Goal: Communication & Community: Answer question/provide support

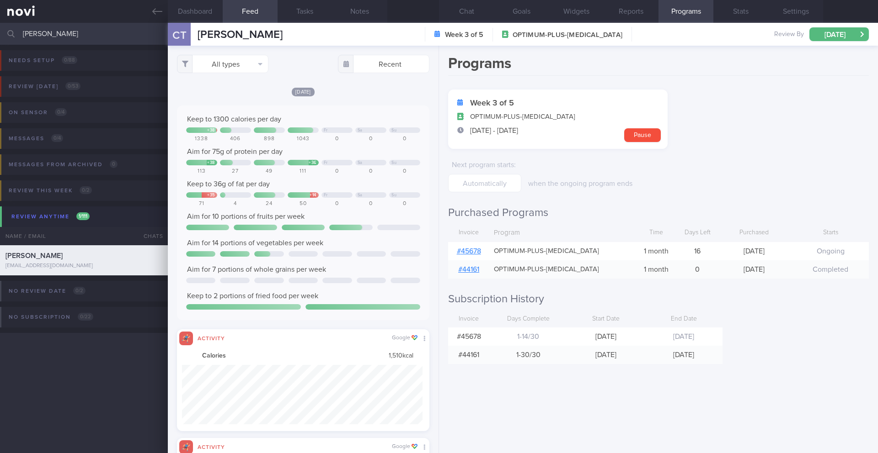
select select "7"
click at [469, 12] on button "Chat" at bounding box center [466, 11] width 55 height 23
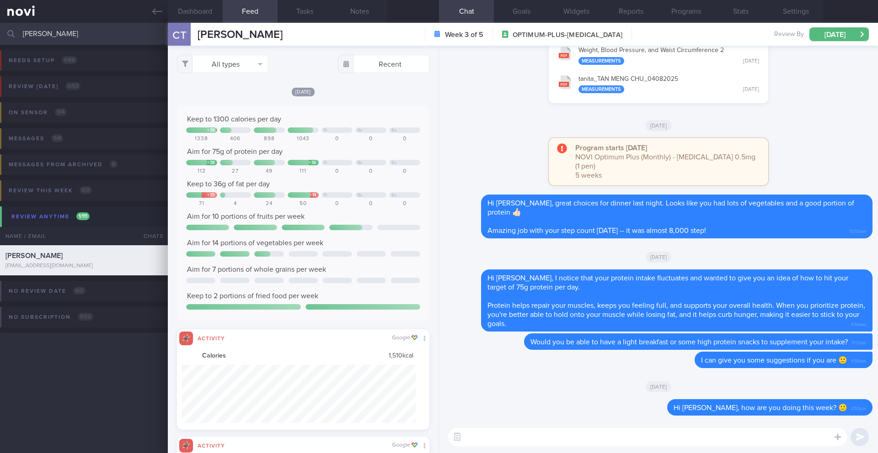
drag, startPoint x: 39, startPoint y: 35, endPoint x: 19, endPoint y: 33, distance: 20.6
click at [19, 33] on div "[PERSON_NAME] Assigned patients Assigned patients All active patients Archived …" at bounding box center [439, 34] width 878 height 22
drag, startPoint x: 44, startPoint y: 34, endPoint x: 17, endPoint y: 33, distance: 27.4
click at [17, 33] on div "[PERSON_NAME] Assigned patients Assigned patients All active patients Archived …" at bounding box center [439, 34] width 878 height 22
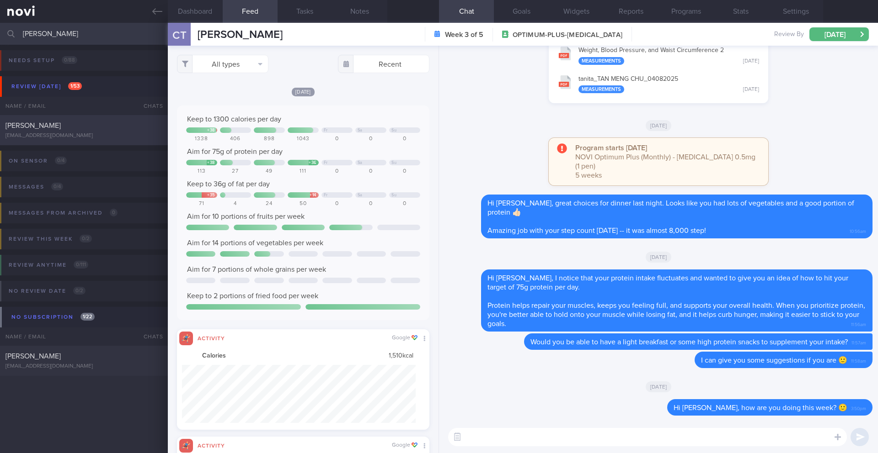
type input "[PERSON_NAME]"
click at [129, 133] on div "[EMAIL_ADDRESS][DOMAIN_NAME]" at bounding box center [83, 136] width 157 height 7
type input "4/7 FINAL R/V at 10am"
type textarea "SUPPORT NEEDED: CHALLENGE: - LIFE: - DIET: - EXERCISE: - MEDS: - HbA1c/GMI: Wt …"
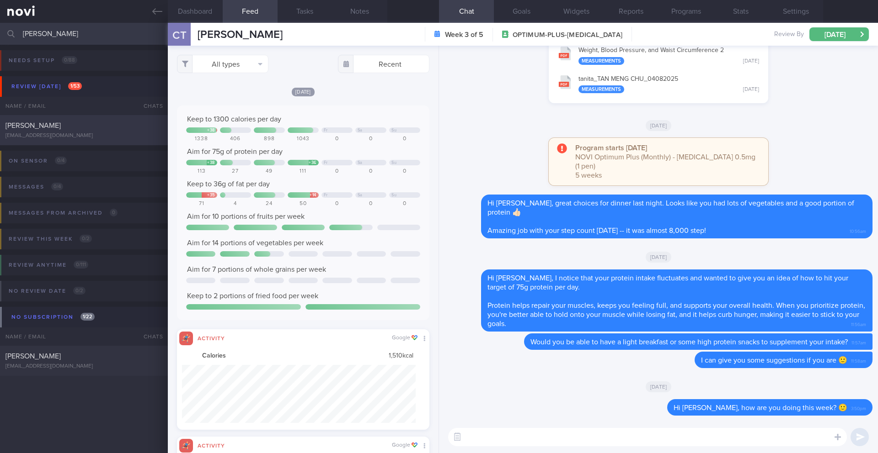
select select "6"
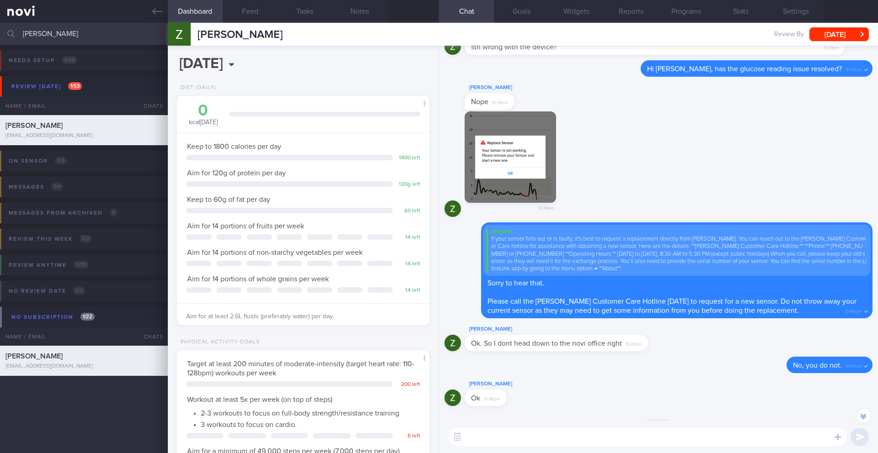
scroll to position [-3899, 0]
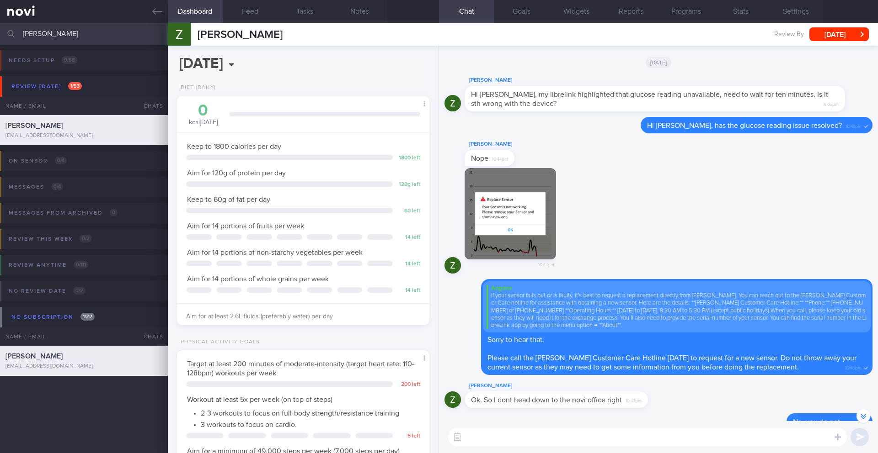
click at [521, 440] on textarea at bounding box center [647, 437] width 399 height 18
paste textarea "Hi ______, I just wanted to let you know that your NOVIFY account will be archi…"
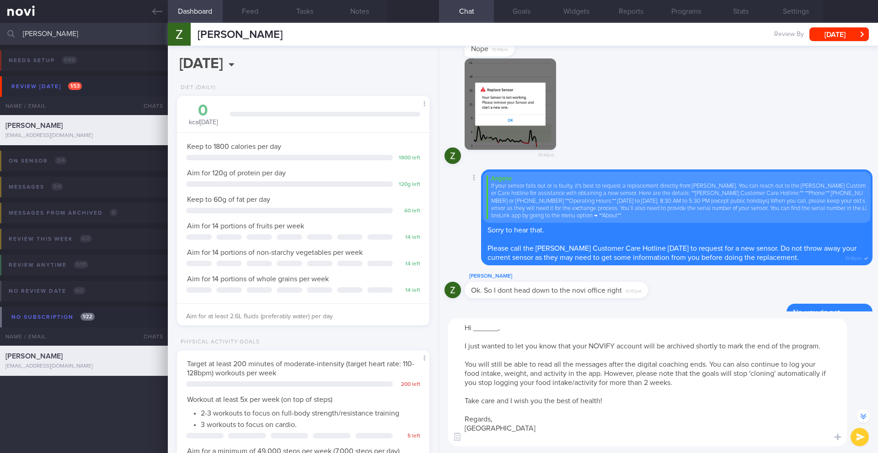
scroll to position [-4009, 0]
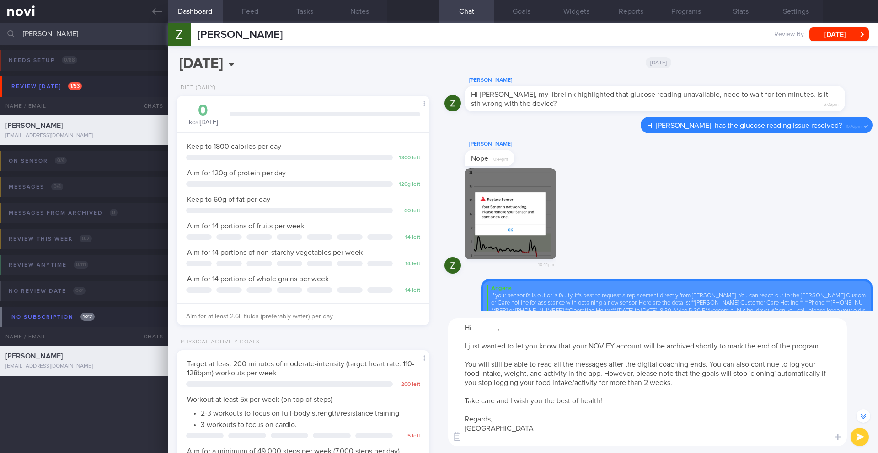
click at [498, 332] on textarea "Hi ______, I just wanted to let you know that your NOVIFY account will be archi…" at bounding box center [647, 383] width 399 height 128
type textarea "Hi [PERSON_NAME], I just wanted to let you know that your NOVIFY account will b…"
click at [862, 441] on button "submit" at bounding box center [859, 437] width 18 height 18
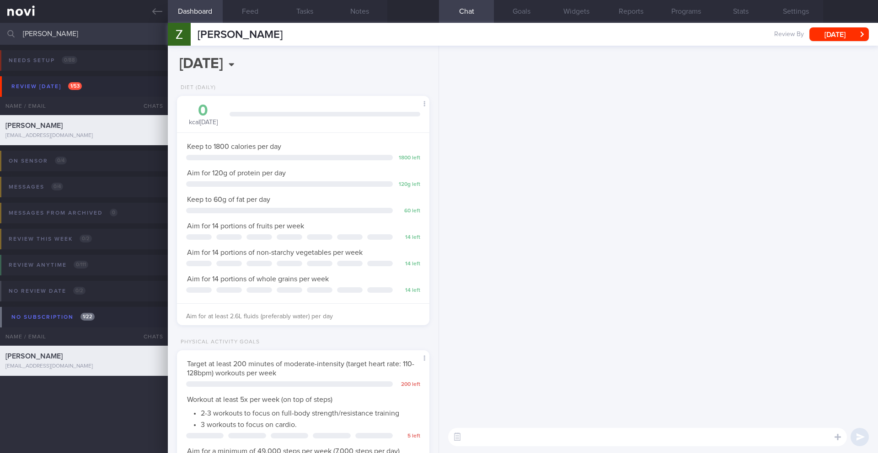
scroll to position [0, 0]
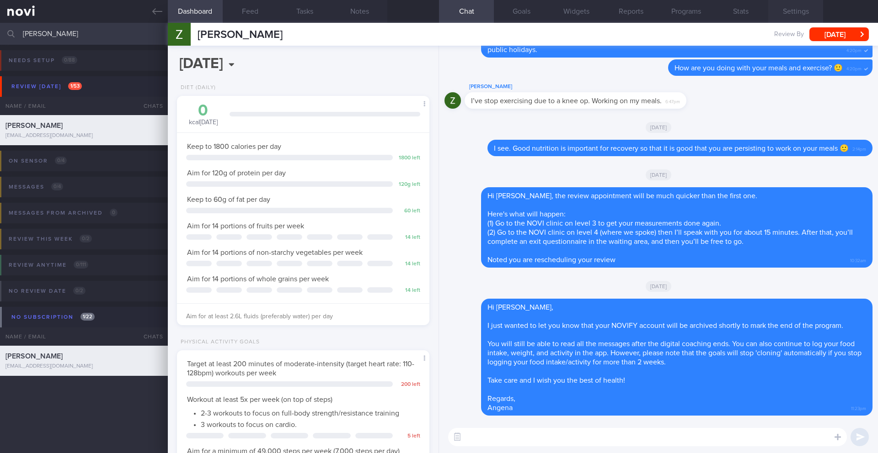
click at [781, 12] on button "Settings" at bounding box center [795, 11] width 55 height 23
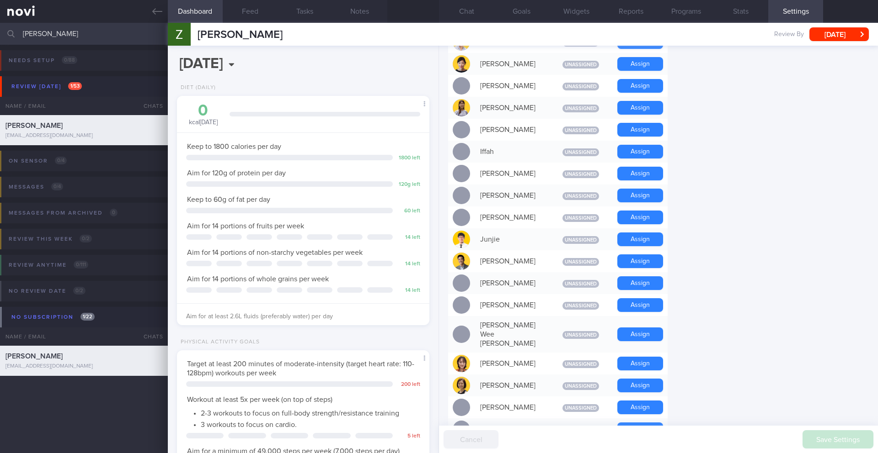
scroll to position [749, 0]
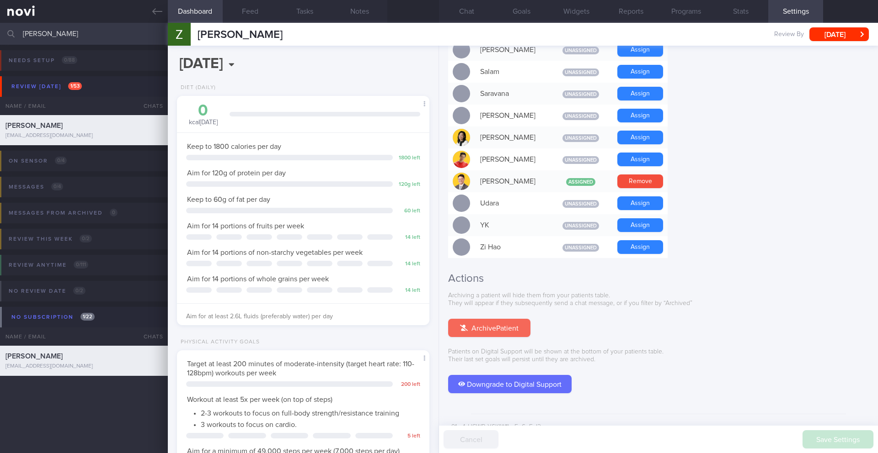
click at [487, 319] on button "Archive Patient" at bounding box center [489, 328] width 82 height 18
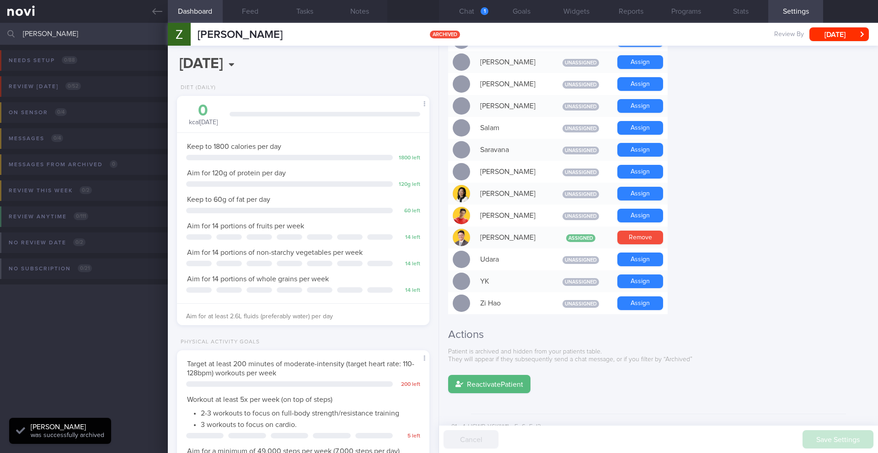
scroll to position [0, 0]
select select "7"
click at [113, 37] on input "[PERSON_NAME]" at bounding box center [439, 34] width 878 height 22
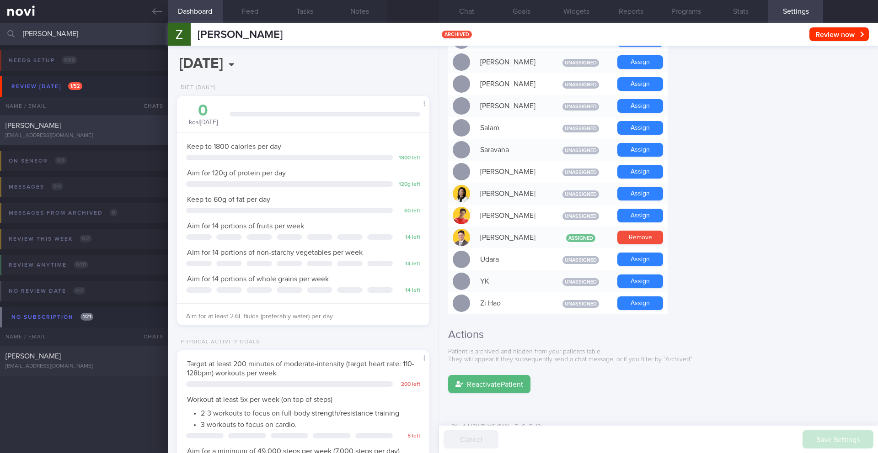
type input "[PERSON_NAME]"
click at [96, 139] on div "[EMAIL_ADDRESS][DOMAIN_NAME]" at bounding box center [83, 136] width 157 height 7
type input "2-3/7 SAF LIP"
type textarea "Changed units in [DATE] and current place is health-supporting SUPPORT NEEDED: …"
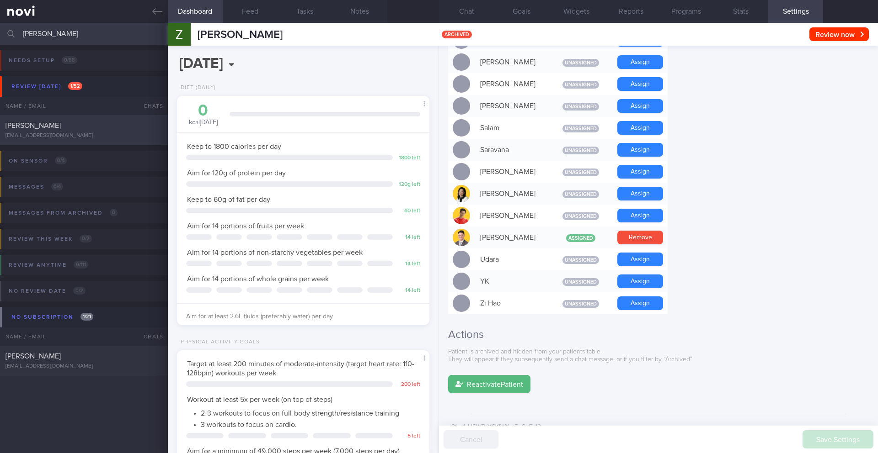
select select "6"
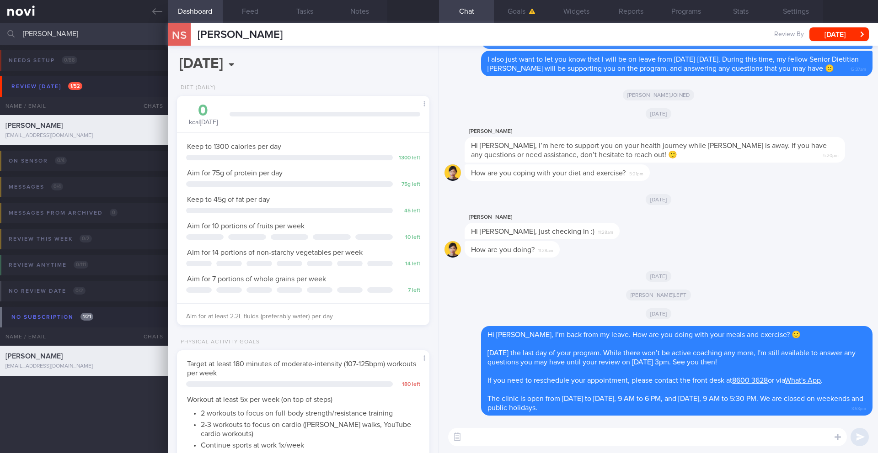
paste textarea "Hi ______, I just wanted to let you know that your NOVIFY account will be archi…"
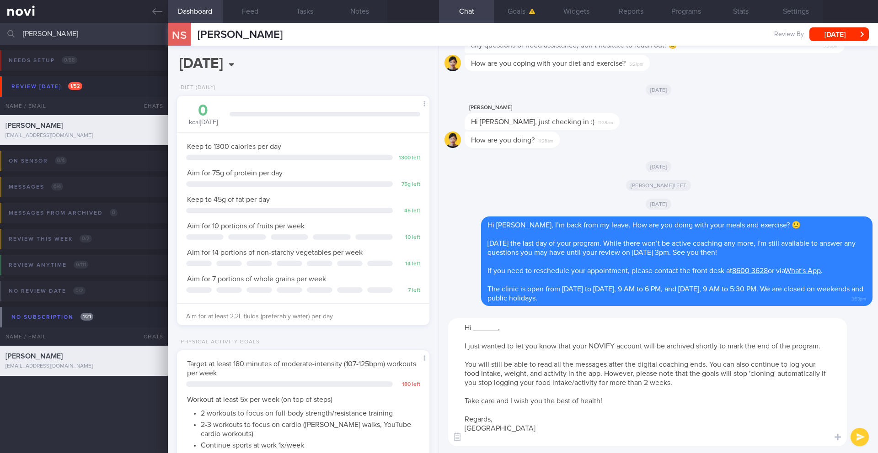
drag, startPoint x: 498, startPoint y: 328, endPoint x: 474, endPoint y: 331, distance: 23.5
click at [474, 331] on textarea "Hi ______, I just wanted to let you know that your NOVIFY account will be archi…" at bounding box center [647, 383] width 399 height 128
type textarea "Hi [PERSON_NAME], I just wanted to let you know that your NOVIFY account will b…"
click at [852, 442] on button "submit" at bounding box center [859, 437] width 18 height 18
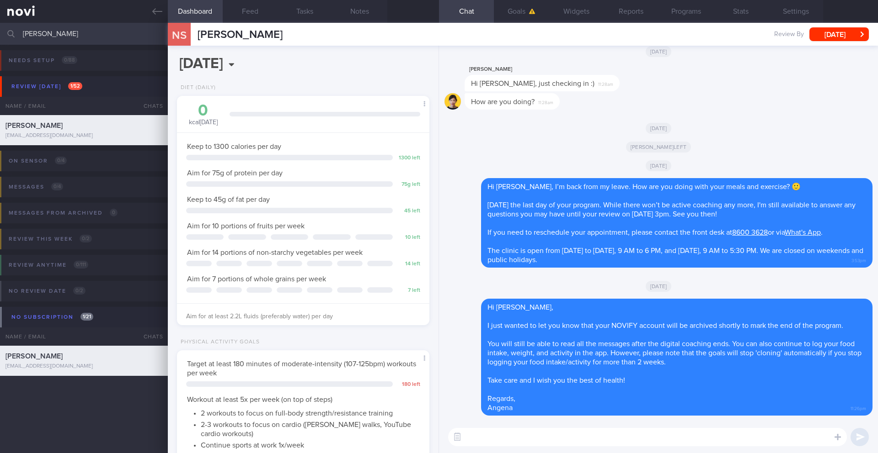
click at [777, 27] on div "Review By [DATE] Set Next Review Date [DATE] May June July August September Oct…" at bounding box center [821, 34] width 95 height 14
click at [803, 10] on button "Settings" at bounding box center [795, 11] width 55 height 23
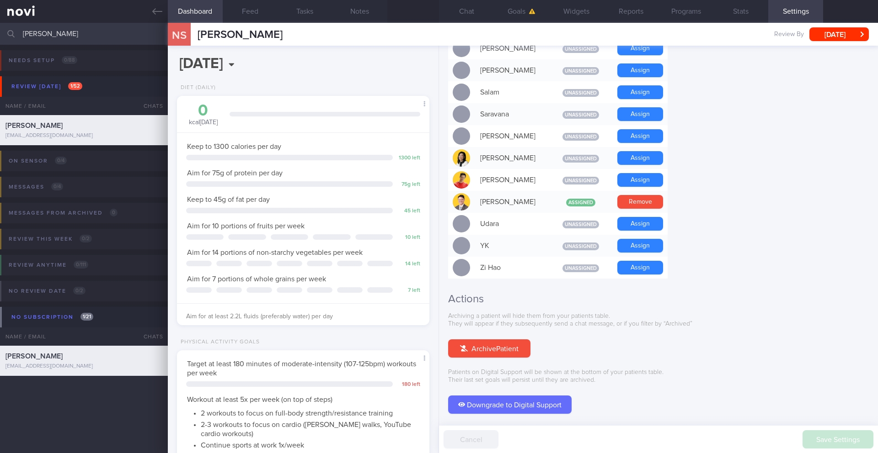
scroll to position [749, 0]
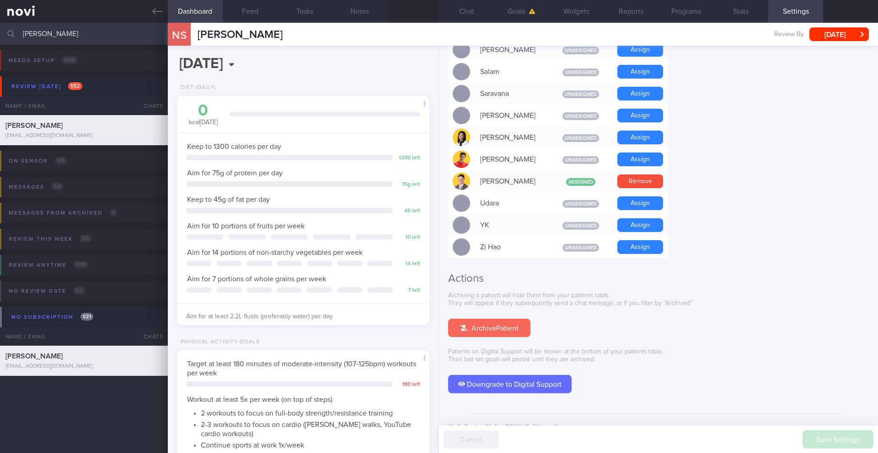
click at [501, 319] on button "Archive Patient" at bounding box center [489, 328] width 82 height 18
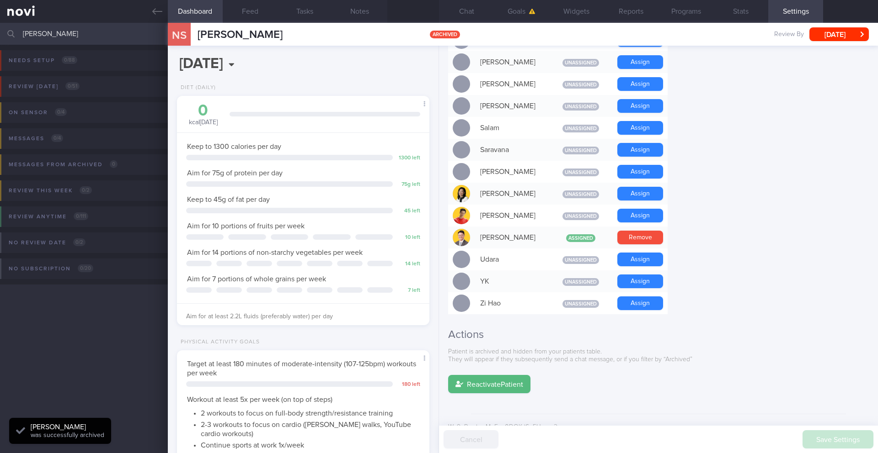
scroll to position [116, 233]
select select "7"
click at [465, 11] on button "Chat 1" at bounding box center [466, 11] width 55 height 23
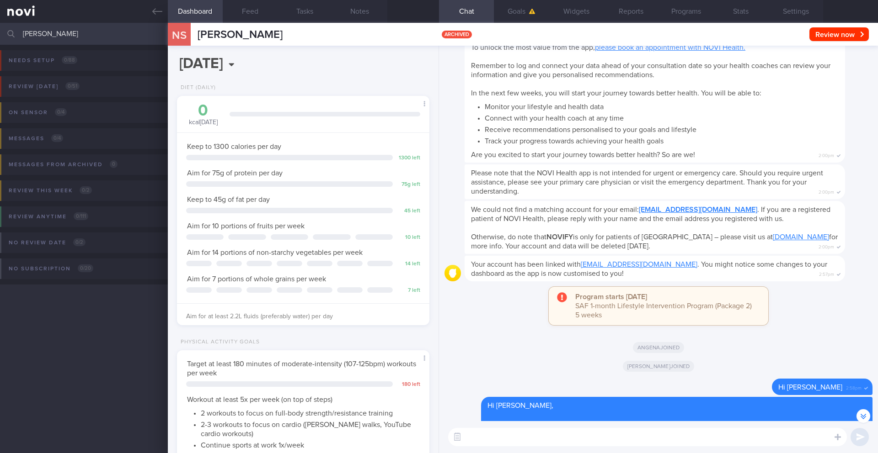
scroll to position [-1932, 0]
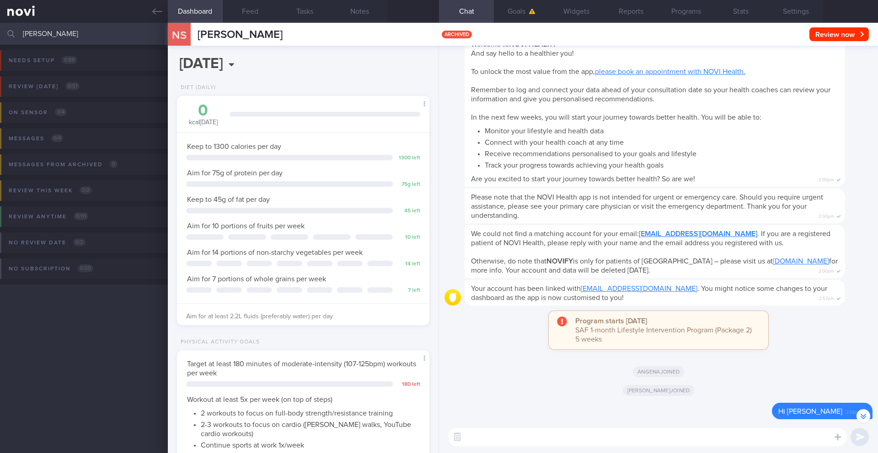
click at [55, 37] on input "[PERSON_NAME]" at bounding box center [439, 34] width 878 height 22
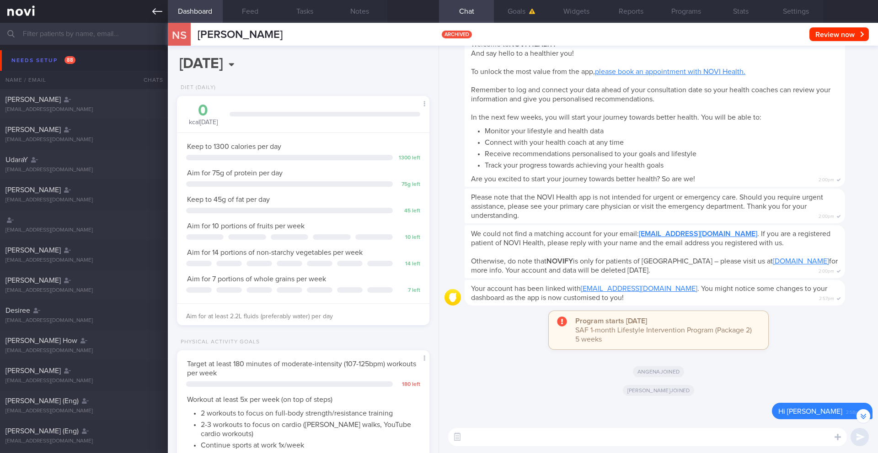
click at [157, 14] on icon at bounding box center [157, 11] width 10 height 10
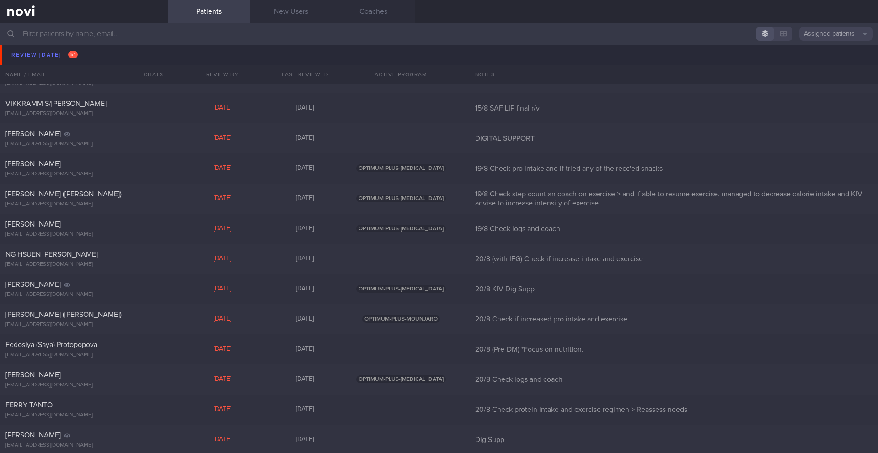
scroll to position [4071, 0]
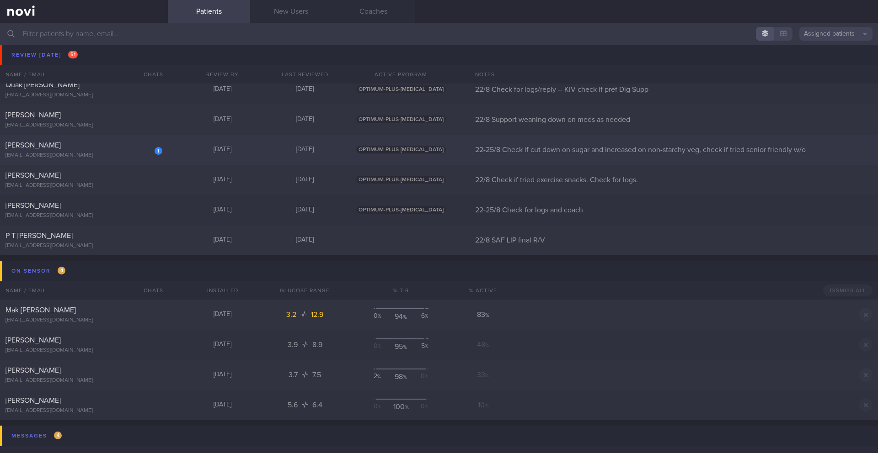
click at [73, 154] on div "[EMAIL_ADDRESS][DOMAIN_NAME]" at bounding box center [83, 155] width 157 height 7
select select "7"
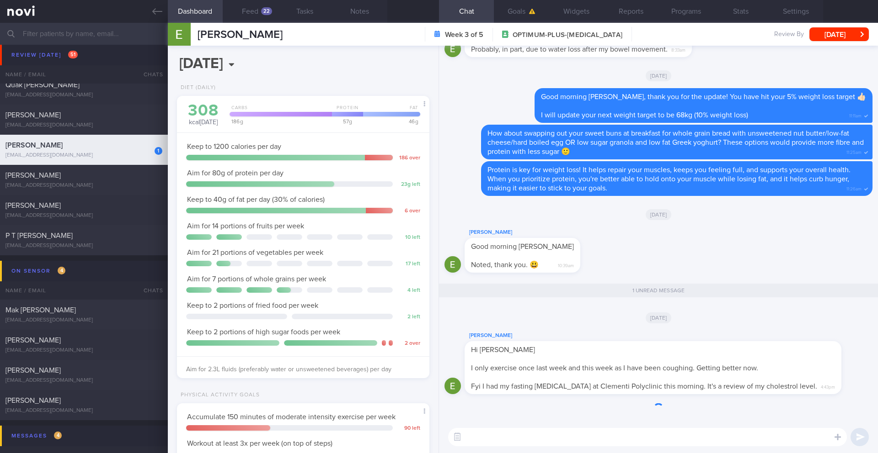
scroll to position [128, 229]
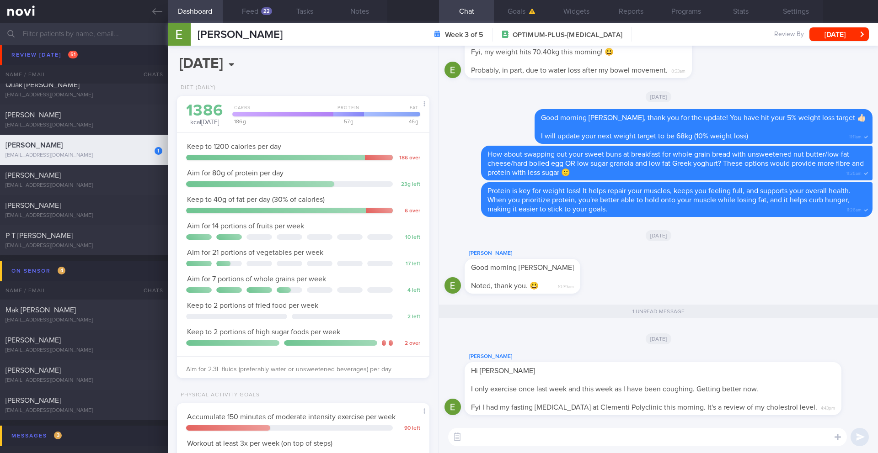
click at [565, 433] on textarea at bounding box center [647, 437] width 399 height 18
type textarea "H"
click at [665, 437] on textarea "Sorry to hear that you are not feeling well, [GEOGRAPHIC_DATA]. I hope you some…" at bounding box center [647, 437] width 399 height 18
click at [753, 438] on textarea "Sorry to hear that you are not feeling well, [GEOGRAPHIC_DATA]. I hope you get …" at bounding box center [647, 437] width 399 height 18
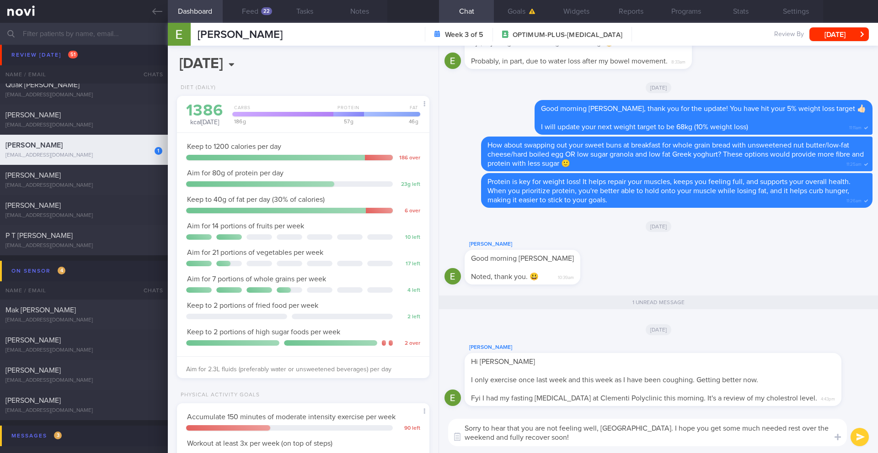
click at [628, 426] on textarea "Sorry to hear that you are not feeling well, [GEOGRAPHIC_DATA]. I hope you get …" at bounding box center [647, 432] width 399 height 27
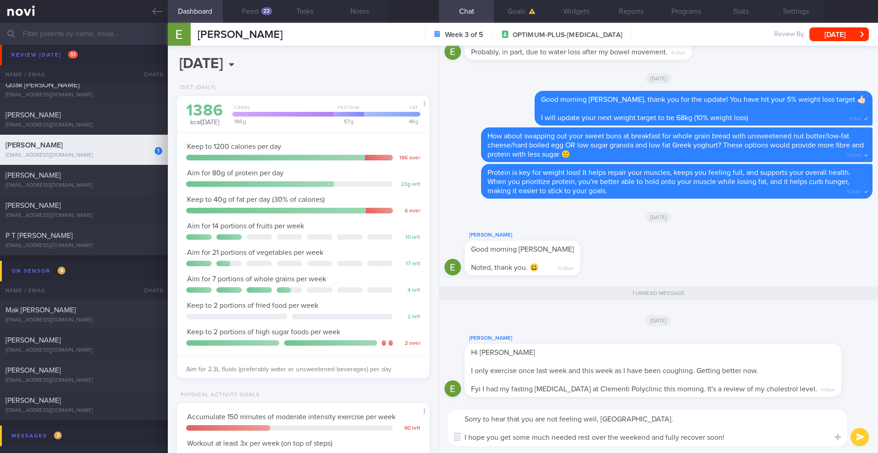
scroll to position [0, 0]
click at [735, 431] on textarea "Sorry to hear that you are not feeling well, [GEOGRAPHIC_DATA]. I hope you get …" at bounding box center [647, 428] width 399 height 37
click at [735, 435] on textarea "Sorry to hear that you are not feeling well, [GEOGRAPHIC_DATA]. I hope you get …" at bounding box center [647, 428] width 399 height 37
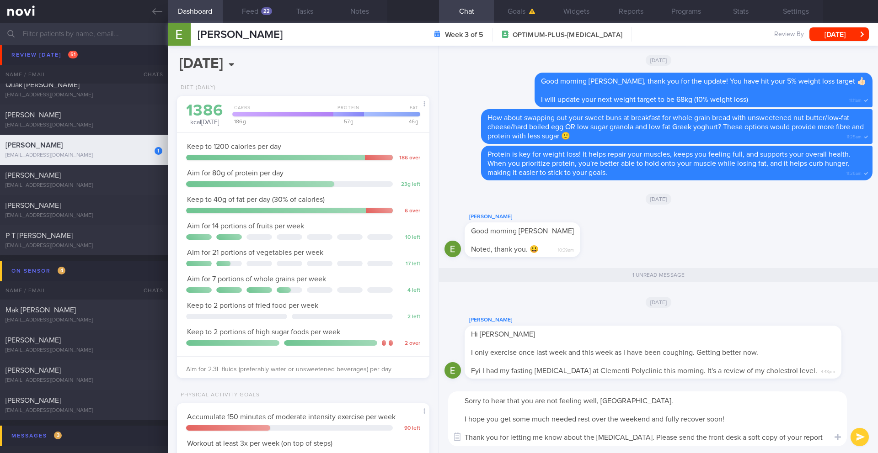
scroll to position [-9, 0]
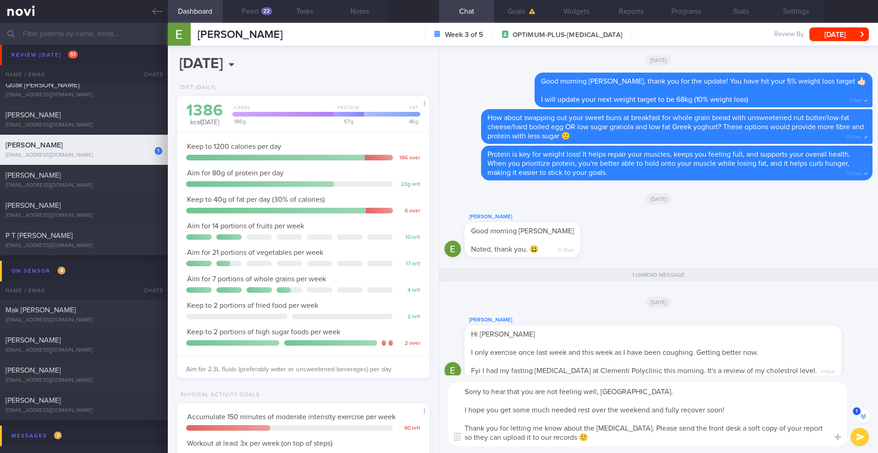
click at [798, 427] on textarea "Sorry to hear that you are not feeling well, [GEOGRAPHIC_DATA]. I hope you get …" at bounding box center [647, 415] width 399 height 64
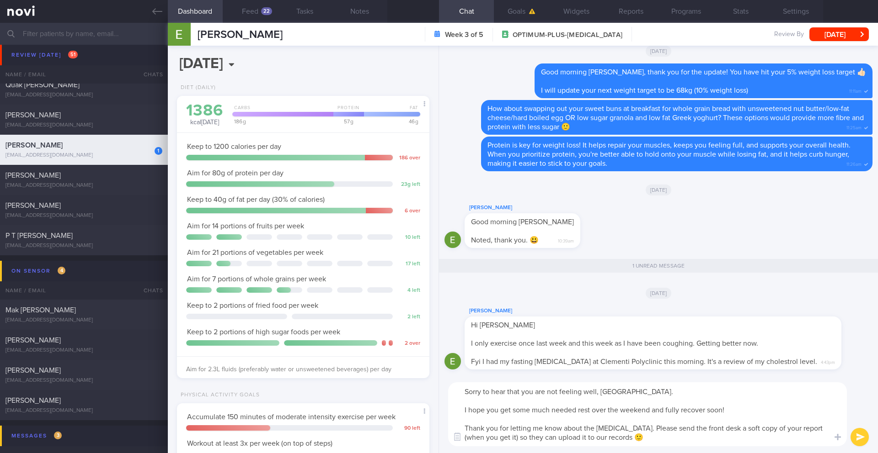
type textarea "Sorry to hear that you are not feeling well, [GEOGRAPHIC_DATA]. I hope you get …"
click at [858, 434] on button "submit" at bounding box center [859, 437] width 18 height 18
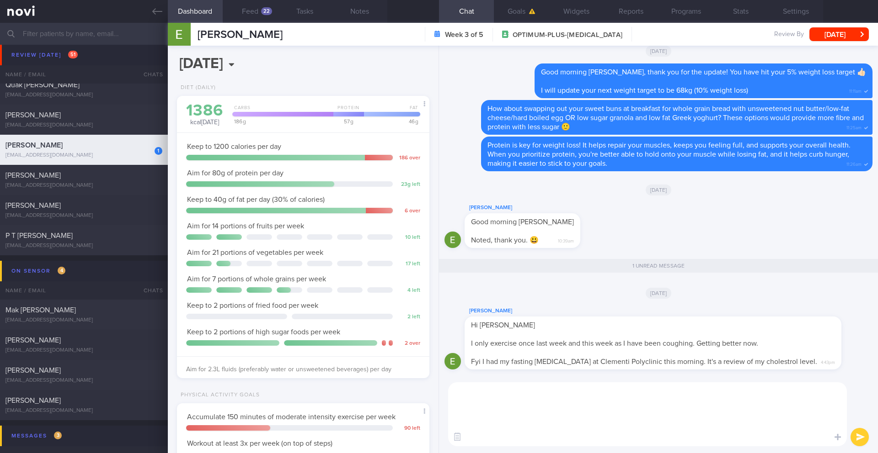
scroll to position [0, 0]
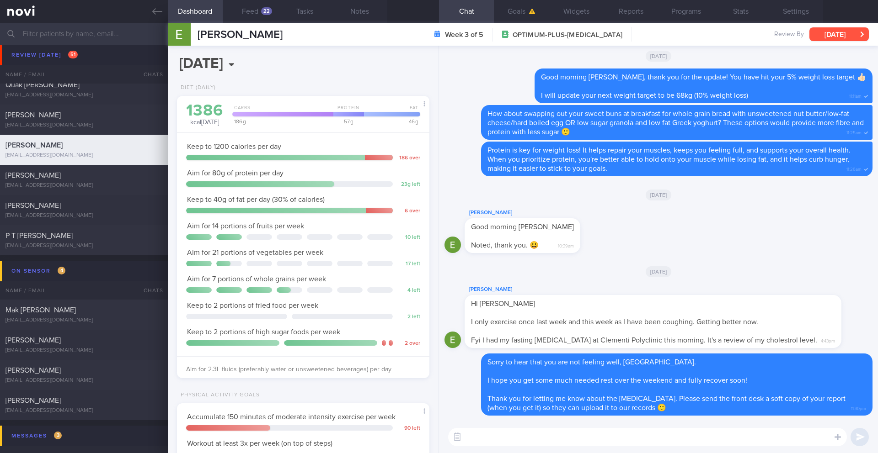
click at [815, 33] on button "[DATE]" at bounding box center [838, 34] width 59 height 14
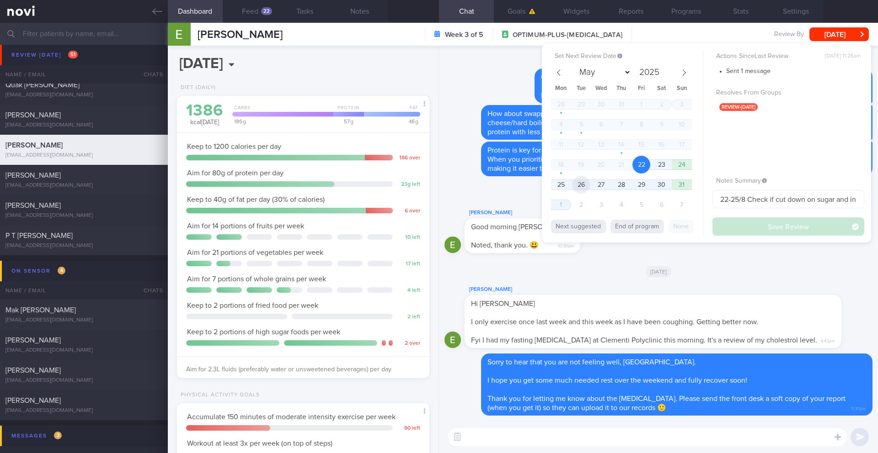
click at [572, 186] on span "26" at bounding box center [581, 185] width 18 height 18
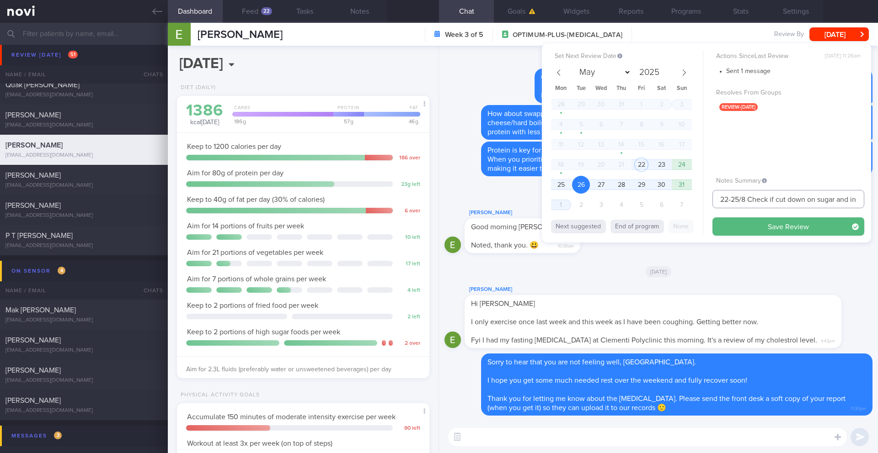
drag, startPoint x: 739, startPoint y: 199, endPoint x: 701, endPoint y: 198, distance: 37.5
click at [701, 198] on div "Set Next Review Date [DATE] May June July August September October November [DA…" at bounding box center [706, 142] width 329 height 199
type input "26/8 Check if cut down on sugar and increased on non-starchy veg, check if trie…"
click at [758, 226] on button "Save Review" at bounding box center [788, 227] width 152 height 18
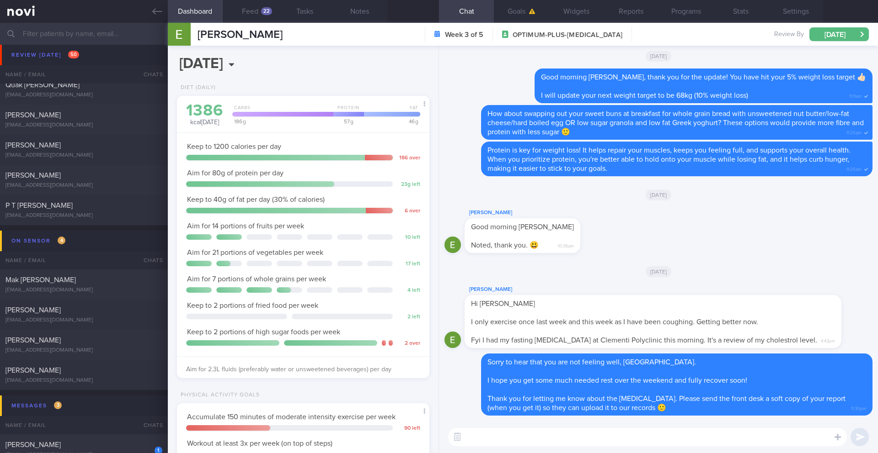
scroll to position [128, 229]
click at [148, 15] on link at bounding box center [84, 11] width 168 height 23
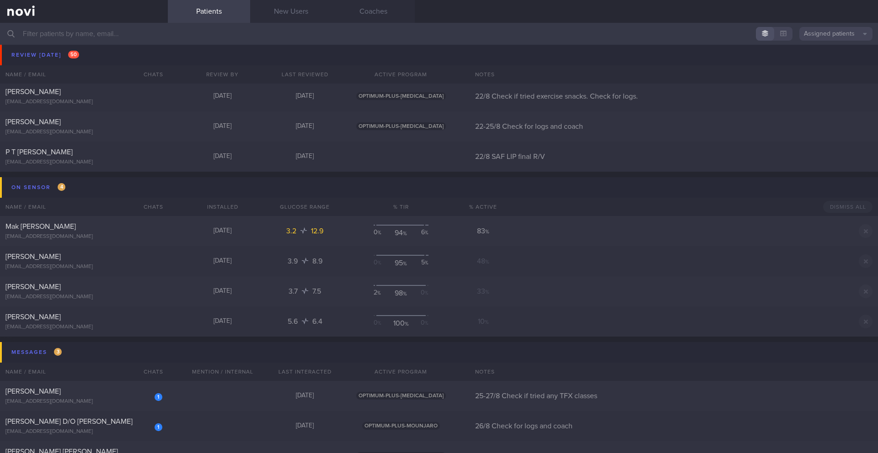
scroll to position [4320, 0]
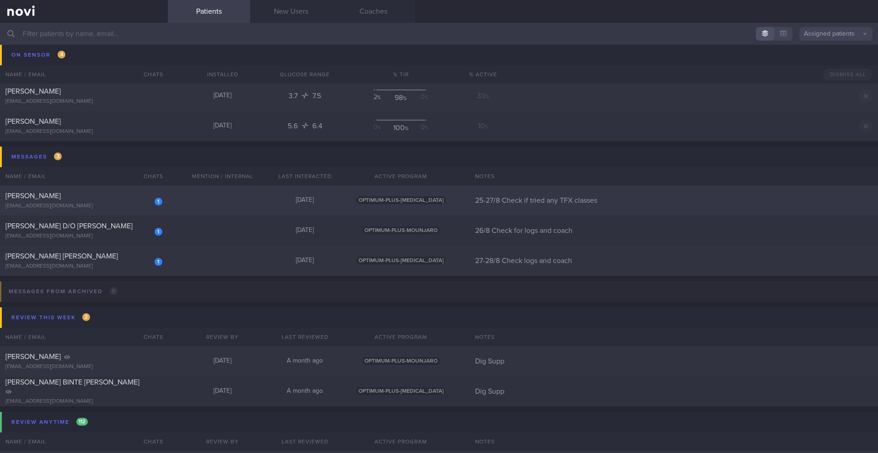
click at [151, 196] on div "1" at bounding box center [152, 198] width 20 height 14
select select "7"
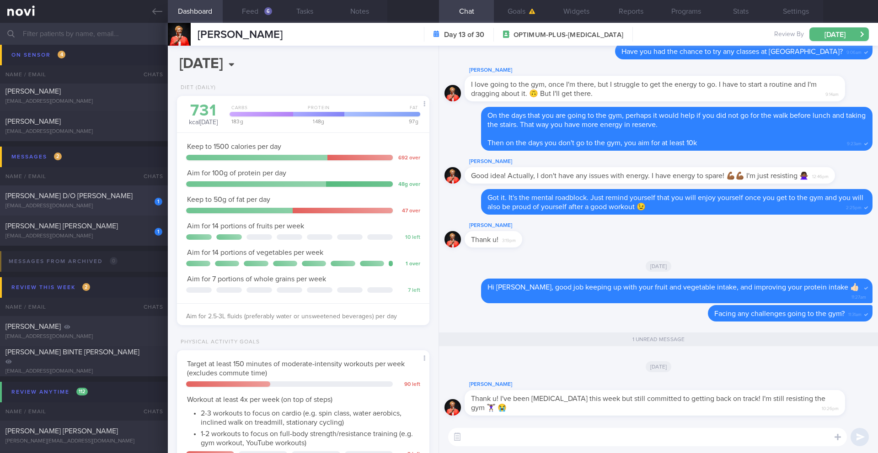
scroll to position [128, 229]
click at [253, 11] on button "Feed 6" at bounding box center [250, 11] width 55 height 23
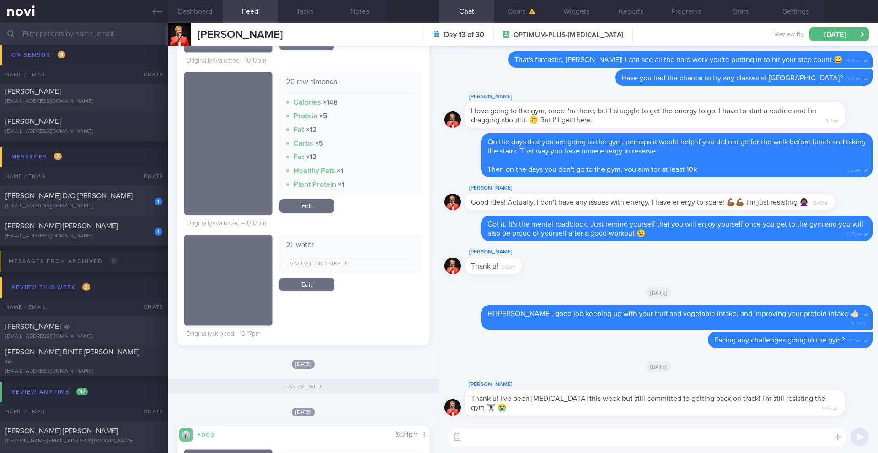
scroll to position [2069, 0]
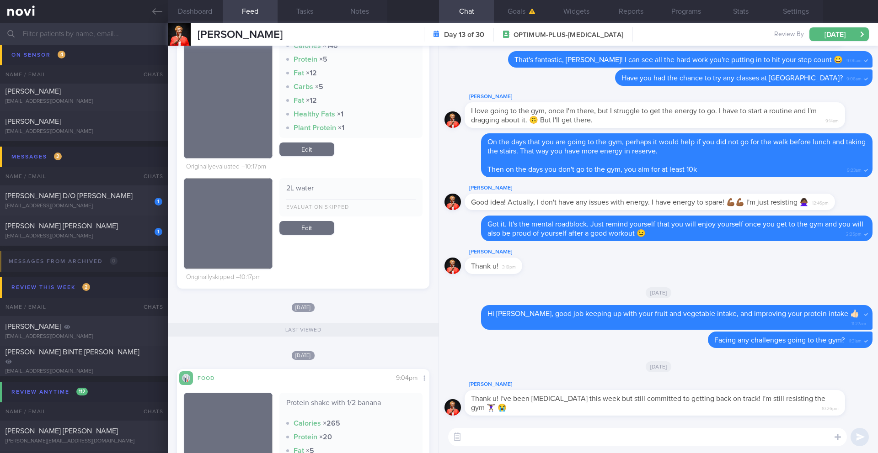
click at [544, 439] on textarea at bounding box center [647, 437] width 399 height 18
type textarea "I"
drag, startPoint x: 470, startPoint y: 399, endPoint x: 483, endPoint y: 389, distance: 16.9
click at [483, 389] on div "[PERSON_NAME] Thank u! I've been [MEDICAL_DATA] this week but still committed t…" at bounding box center [668, 397] width 408 height 37
click at [531, 398] on span "Thank u! I've been [MEDICAL_DATA] this week but still committed to getting back…" at bounding box center [648, 403] width 354 height 16
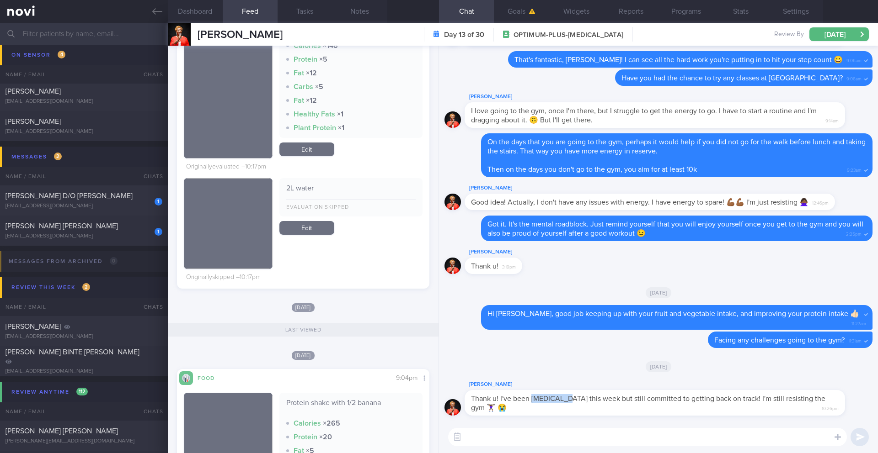
click at [531, 398] on span "Thank u! I've been [MEDICAL_DATA] this week but still committed to getting back…" at bounding box center [648, 403] width 354 height 16
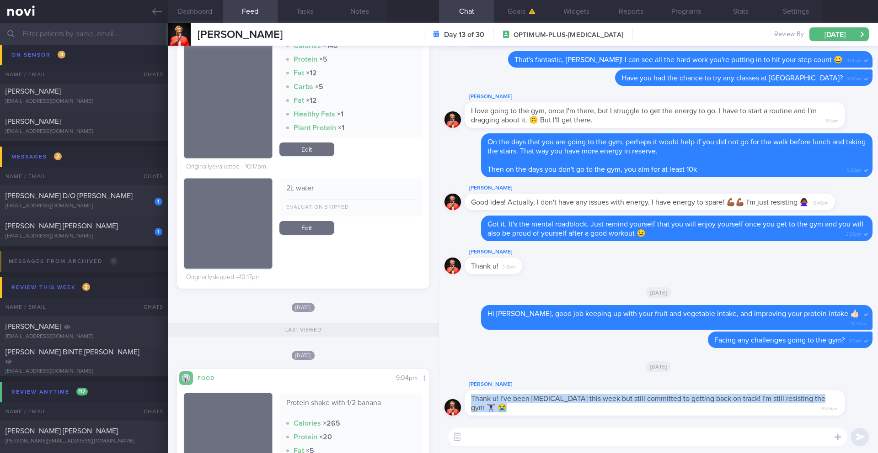
click at [531, 398] on span "Thank u! I've been [MEDICAL_DATA] this week but still committed to getting back…" at bounding box center [648, 403] width 354 height 16
copy div "Thank u! I've been [MEDICAL_DATA] this week but still committed to getting back…"
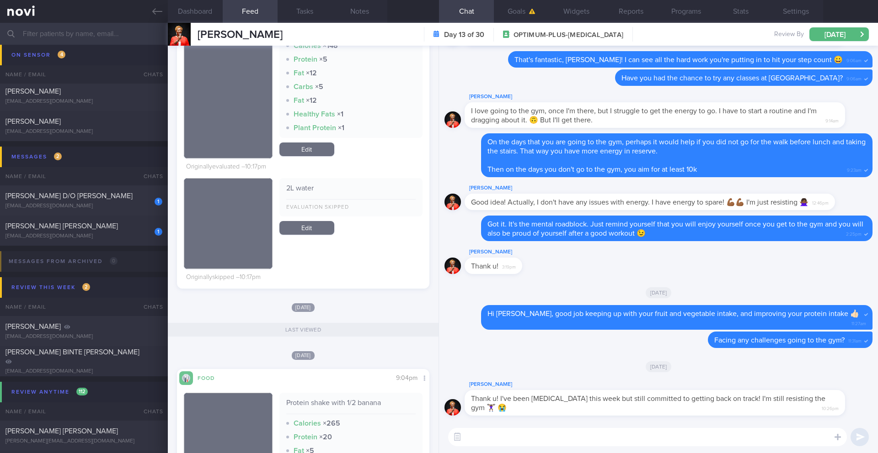
click at [497, 437] on textarea at bounding box center [647, 437] width 399 height 18
paste textarea "Thanks for being so open! It's completely normal to have weeks where things fee…"
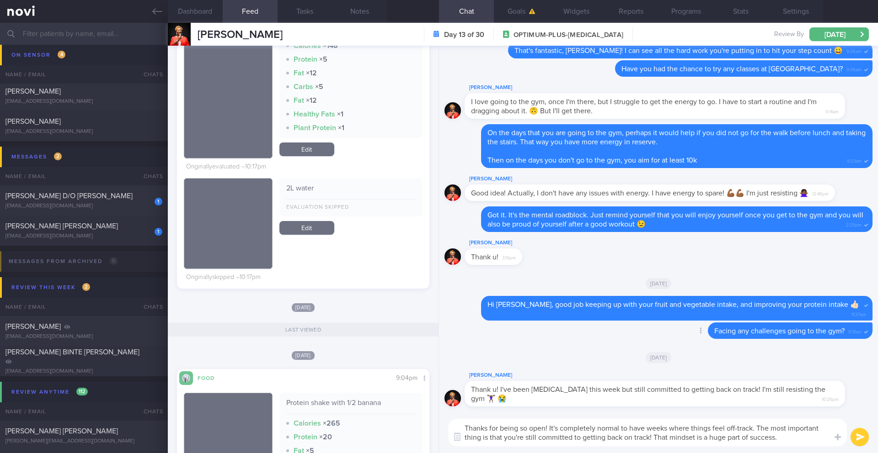
scroll to position [0, 0]
drag, startPoint x: 545, startPoint y: 429, endPoint x: 532, endPoint y: 428, distance: 13.3
click at [532, 428] on textarea "Thanks for being so open! It's completely normal to have weeks where things fee…" at bounding box center [647, 432] width 399 height 27
drag, startPoint x: 730, startPoint y: 429, endPoint x: 722, endPoint y: 428, distance: 7.8
click at [722, 428] on textarea "Thanks for being so honest! It's completely normal to have weeks where things f…" at bounding box center [647, 432] width 399 height 27
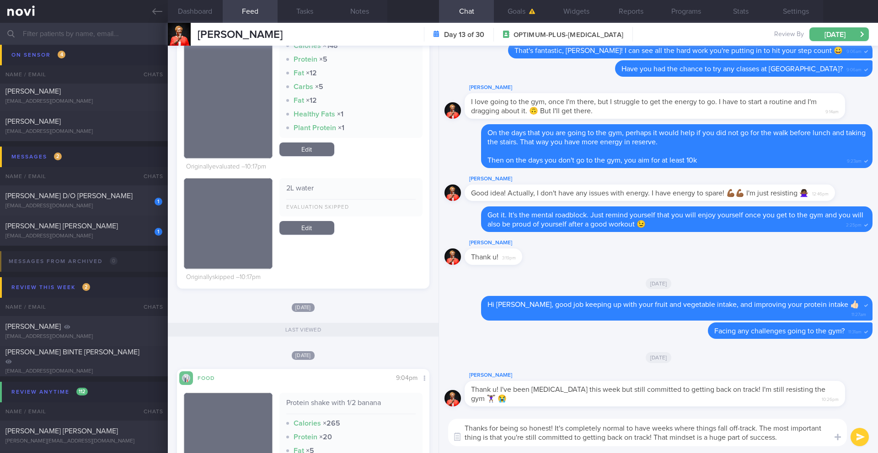
click at [781, 438] on textarea "Thanks for being so honest! It's completely normal to have weeks where things f…" at bounding box center [647, 432] width 399 height 27
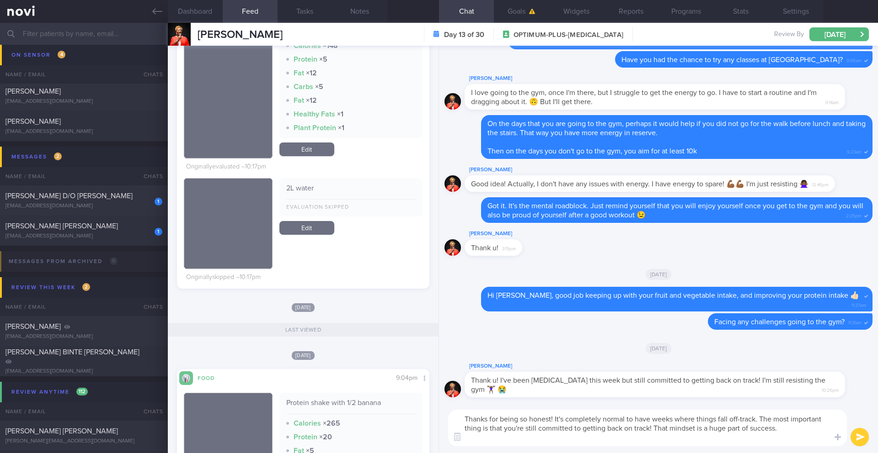
scroll to position [-6, 0]
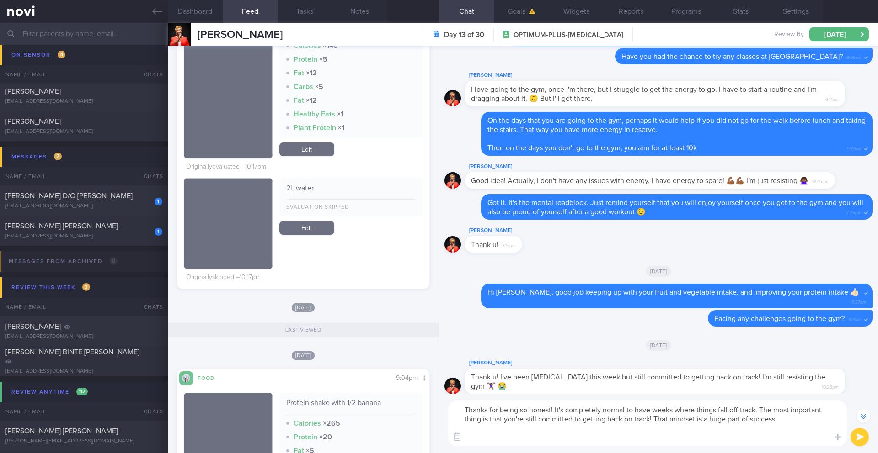
paste textarea "And it's okay to struggle with the gym! It can be tough to get motivated. Maybe…"
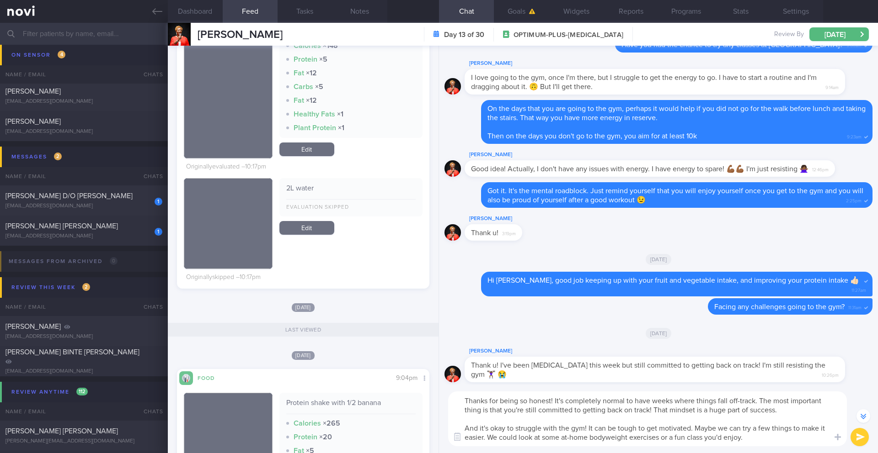
scroll to position [0, 0]
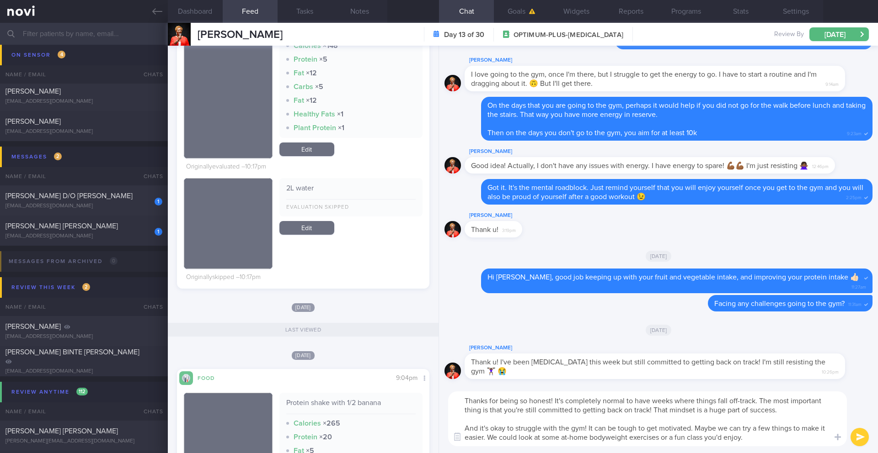
drag, startPoint x: 486, startPoint y: 439, endPoint x: 742, endPoint y: 430, distance: 256.1
click at [742, 430] on textarea "Thanks for being so honest! It's completely normal to have weeks where things f…" at bounding box center [647, 419] width 399 height 55
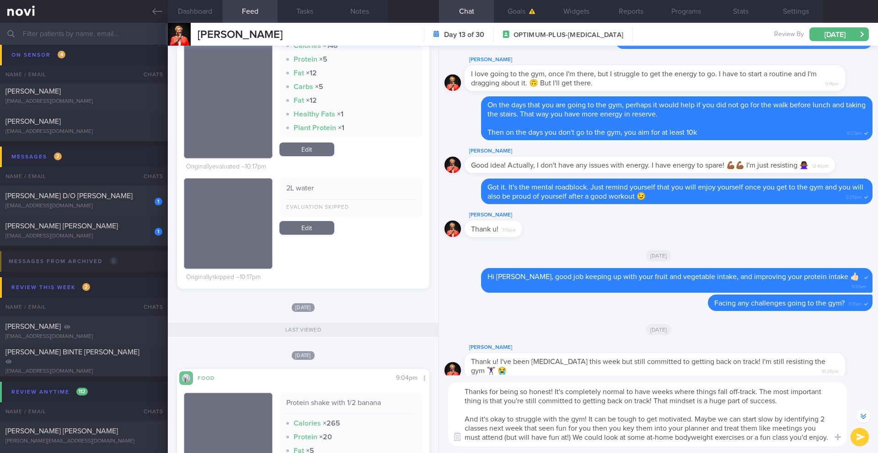
scroll to position [-18, 0]
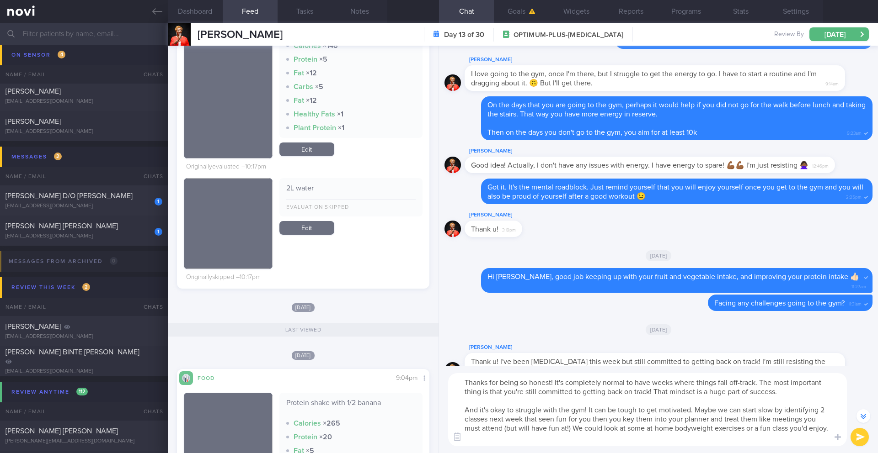
drag, startPoint x: 831, startPoint y: 430, endPoint x: 778, endPoint y: 431, distance: 53.0
click at [778, 431] on div "Chat Templates Admin [MEDICAL_DATA] Weight Nutrition Physical Activity Infograp…" at bounding box center [658, 410] width 439 height 87
click at [779, 431] on textarea "Thanks for being so honest! It's completely normal to have weeks where things f…" at bounding box center [647, 409] width 399 height 73
click at [779, 430] on textarea "Thanks for being so honest! It's completely normal to have weeks where things f…" at bounding box center [647, 409] width 399 height 73
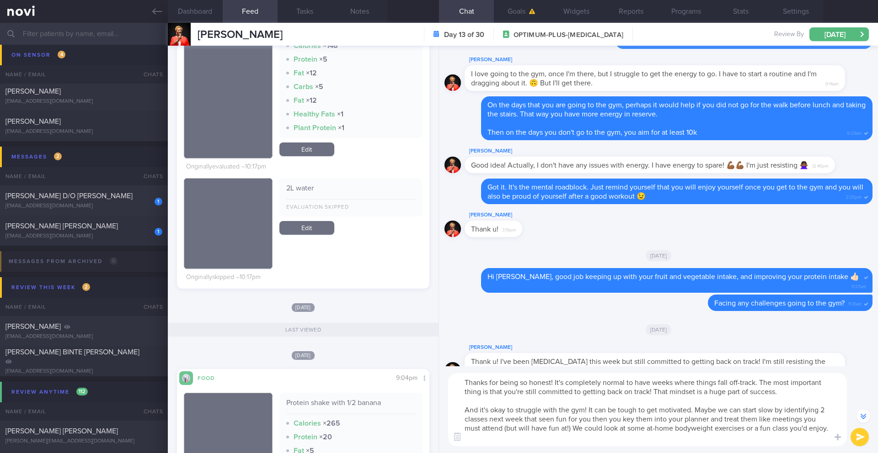
click at [827, 431] on textarea "Thanks for being so honest! It's completely normal to have weeks where things f…" at bounding box center [647, 409] width 399 height 73
drag, startPoint x: 825, startPoint y: 431, endPoint x: 796, endPoint y: 431, distance: 29.7
click at [824, 431] on textarea "Thanks for being so honest! It's completely normal to have weeks where things f…" at bounding box center [647, 409] width 399 height 73
click at [555, 422] on textarea "Thanks for being so honest! It's completely normal to have weeks where things f…" at bounding box center [647, 409] width 399 height 73
drag, startPoint x: 537, startPoint y: 419, endPoint x: 556, endPoint y: 420, distance: 18.3
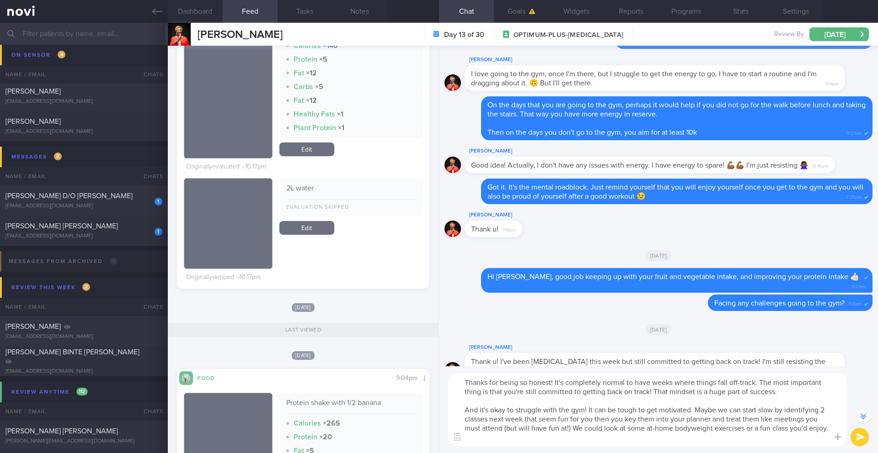
click at [556, 420] on textarea "Thanks for being so honest! It's completely normal to have weeks where things f…" at bounding box center [647, 409] width 399 height 73
drag, startPoint x: 545, startPoint y: 421, endPoint x: 595, endPoint y: 420, distance: 49.8
click at [595, 420] on textarea "Thanks for being so honest! It's completely normal to have weeks where things f…" at bounding box center [647, 409] width 399 height 73
drag, startPoint x: 574, startPoint y: 431, endPoint x: 739, endPoint y: 431, distance: 164.1
click at [835, 435] on div "Chat Templates Admin [MEDICAL_DATA] Weight Nutrition Physical Activity Infograp…" at bounding box center [658, 410] width 439 height 87
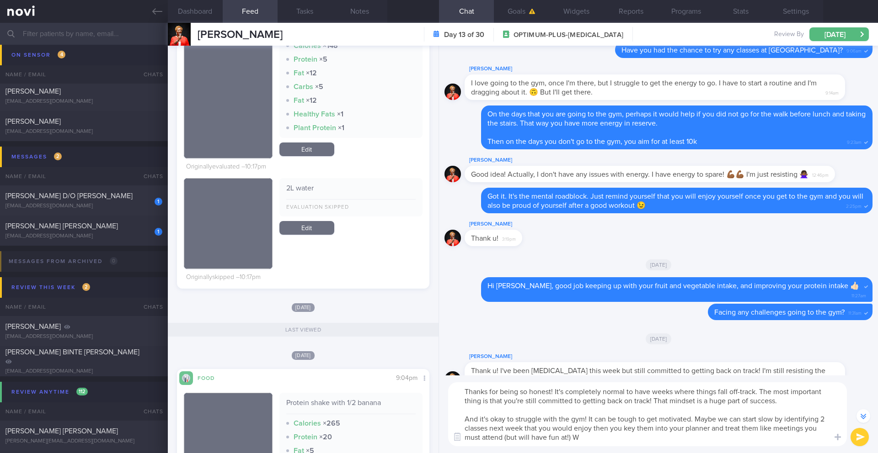
scroll to position [-9, 0]
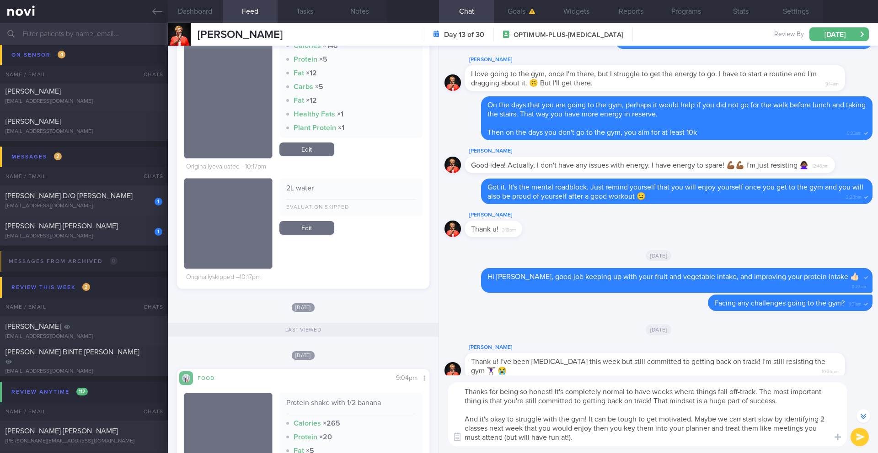
click at [591, 428] on textarea "Thanks for being so honest! It's completely normal to have weeks where things f…" at bounding box center [647, 415] width 399 height 64
type textarea "Thanks for being so honest! It's completely normal to have weeks where things f…"
click at [860, 441] on button "submit" at bounding box center [859, 437] width 18 height 18
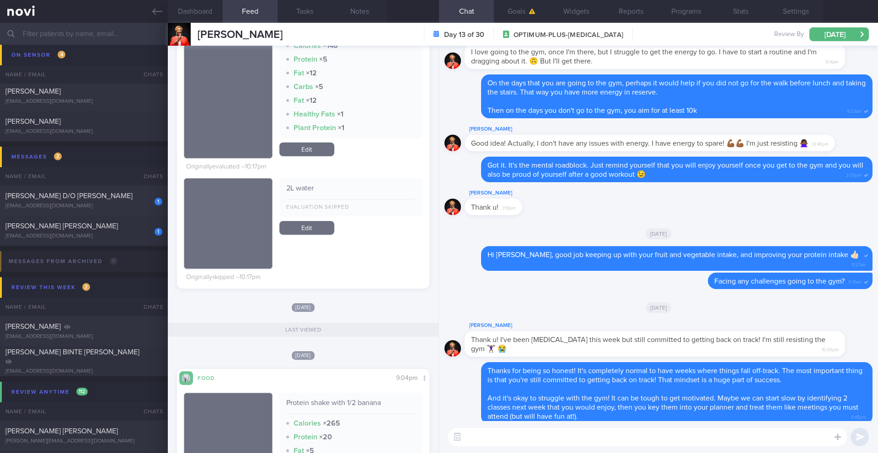
scroll to position [0, 0]
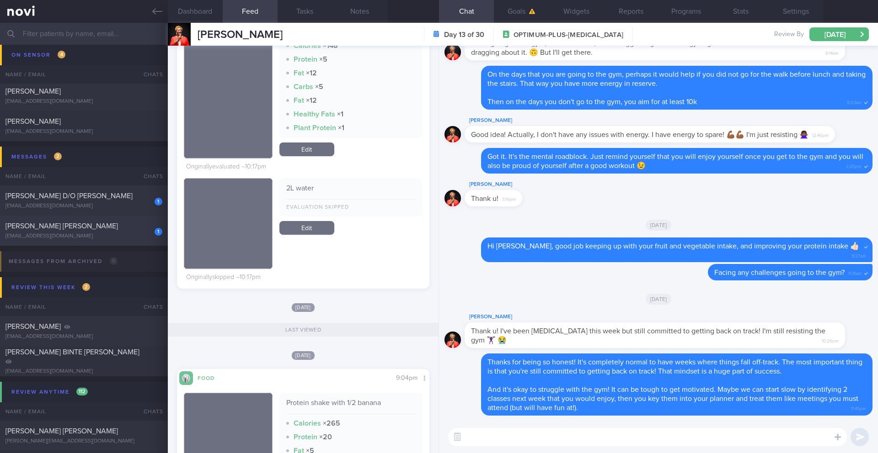
click at [132, 237] on div "[EMAIL_ADDRESS][DOMAIN_NAME]" at bounding box center [83, 236] width 157 height 7
type input "27-28/8 Check logs and coach"
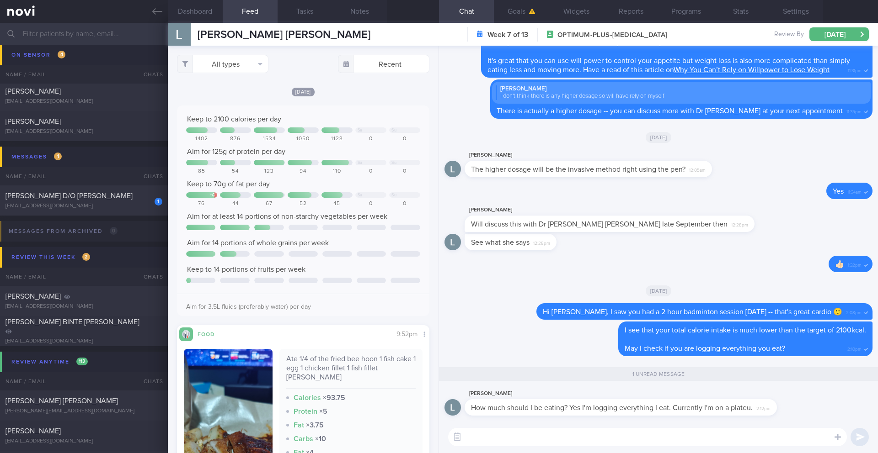
click at [513, 440] on textarea at bounding box center [647, 437] width 399 height 18
click at [184, 16] on button "Dashboard" at bounding box center [195, 11] width 55 height 23
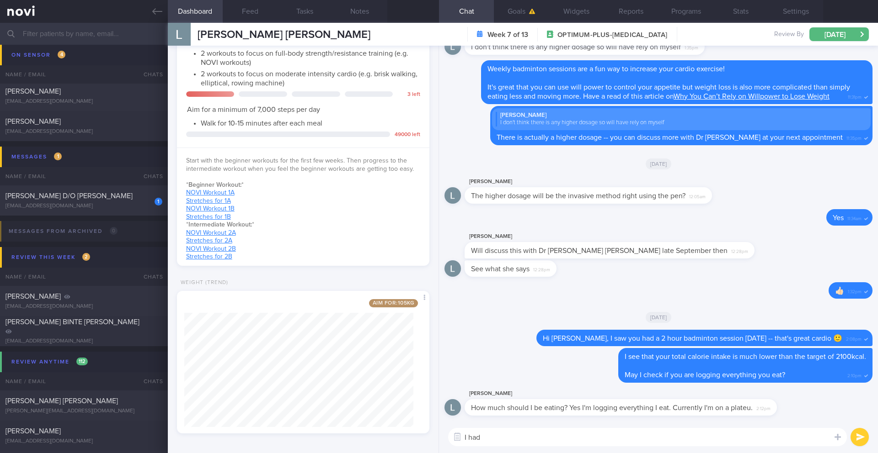
scroll to position [354, 0]
drag, startPoint x: 505, startPoint y: 437, endPoint x: 456, endPoint y: 436, distance: 48.9
click at [456, 436] on div "Chat Templates Admin [MEDICAL_DATA] Weight Nutrition Physical Activity Infograp…" at bounding box center [658, 437] width 439 height 32
type textarea "y"
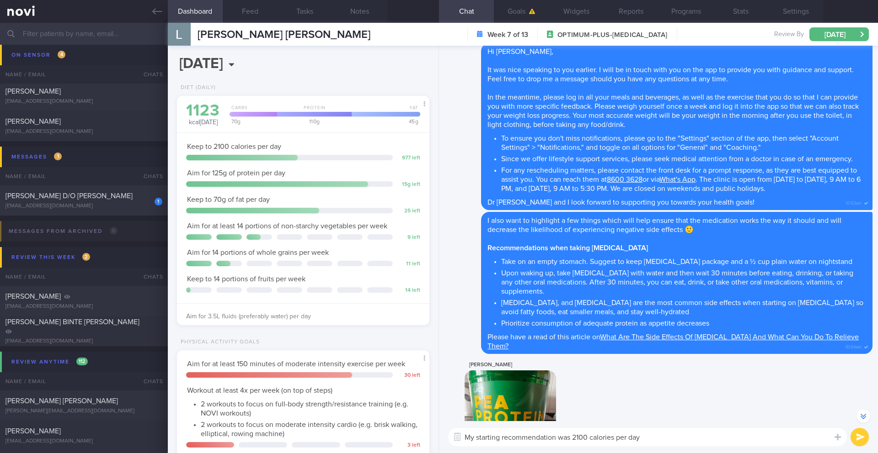
scroll to position [-8053, 0]
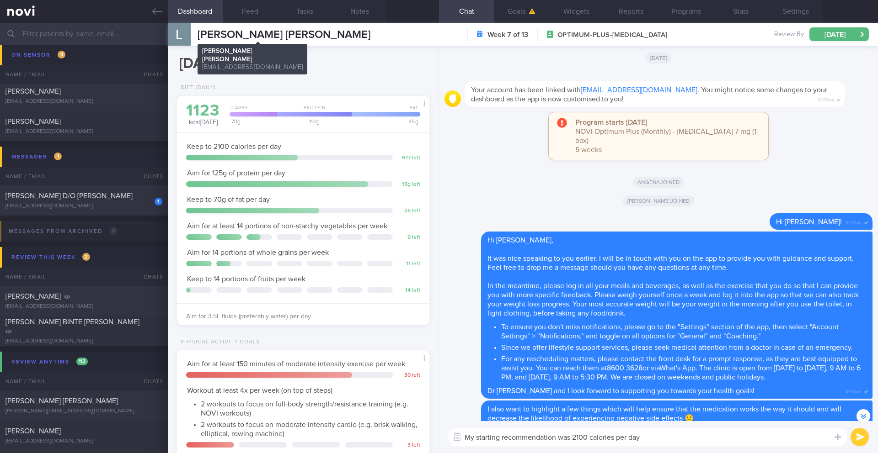
click at [293, 39] on span "[PERSON_NAME] [PERSON_NAME]" at bounding box center [283, 34] width 173 height 11
copy div "[PERSON_NAME] [PERSON_NAME] [PERSON_NAME] [PERSON_NAME] [EMAIL_ADDRESS][DOMAIN_…"
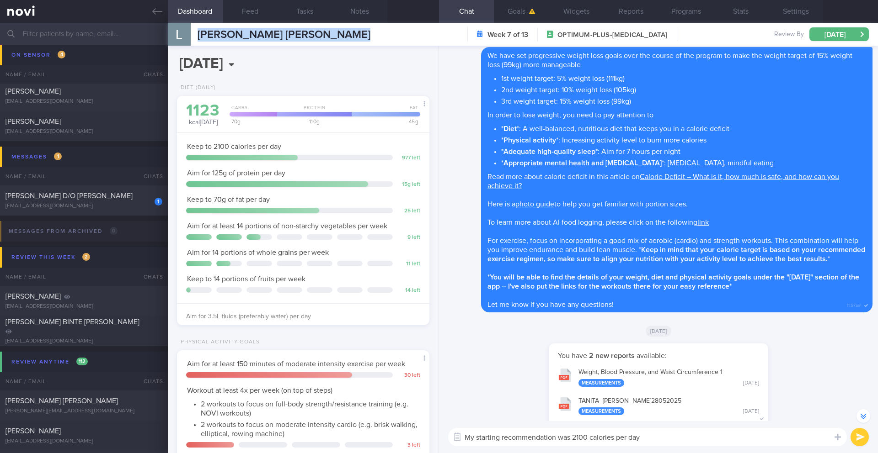
scroll to position [-7141, 0]
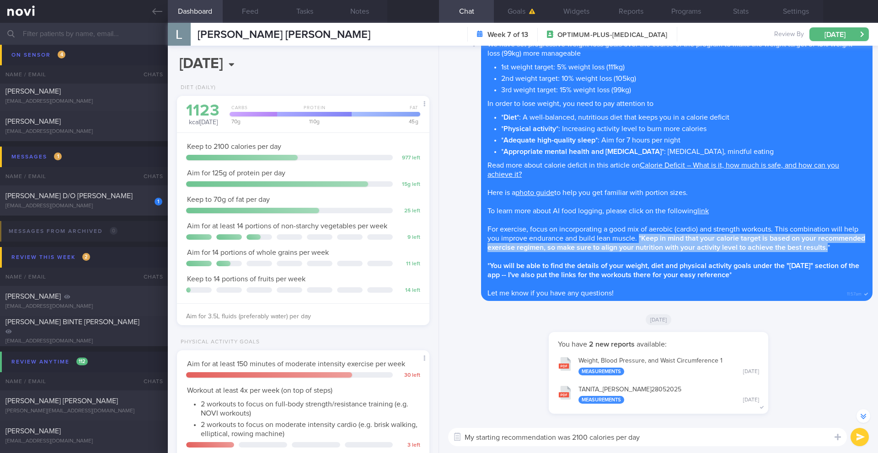
drag, startPoint x: 654, startPoint y: 231, endPoint x: 512, endPoint y: 248, distance: 142.7
click at [512, 248] on span "For exercise, focus on incorporating a good mix of aerobic (cardio) and strengt…" at bounding box center [676, 239] width 378 height 26
copy span "* Keep in mind that your calorie target is based on your recommended exercise r…"
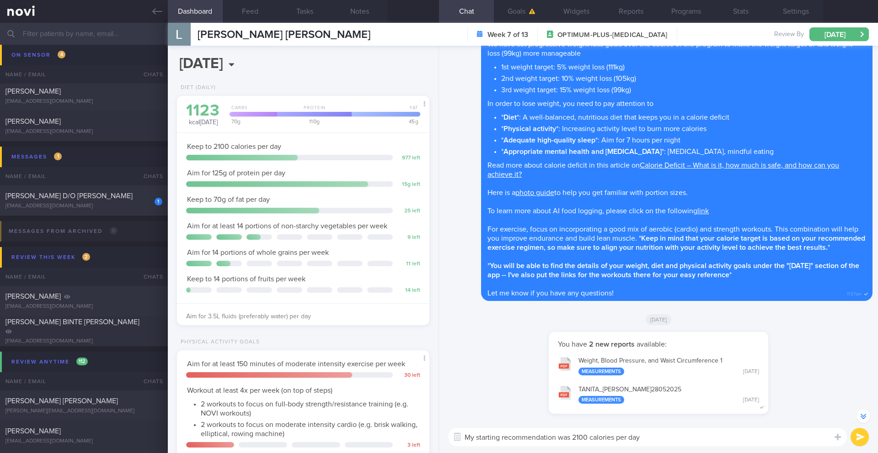
click at [656, 435] on textarea "My starting recommendation was 2100 calories per day" at bounding box center [647, 437] width 399 height 18
paste textarea "*Keep in mind that your calorie target is based on your recommended exercise re…"
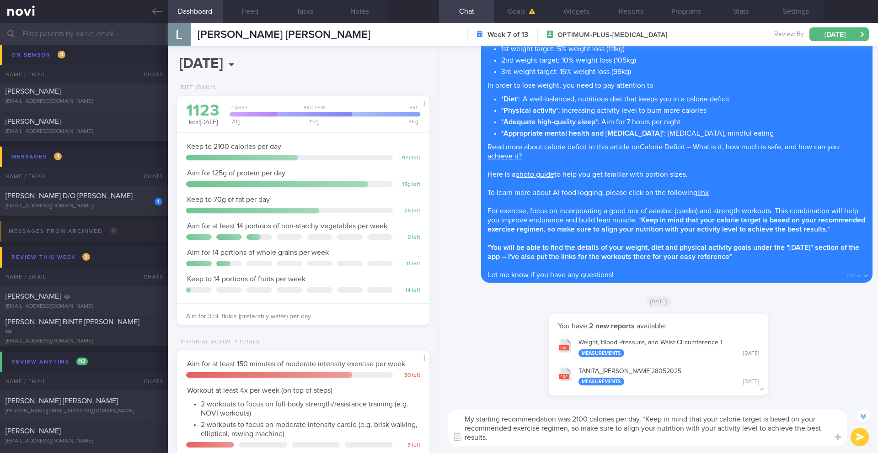
scroll to position [-7159, 0]
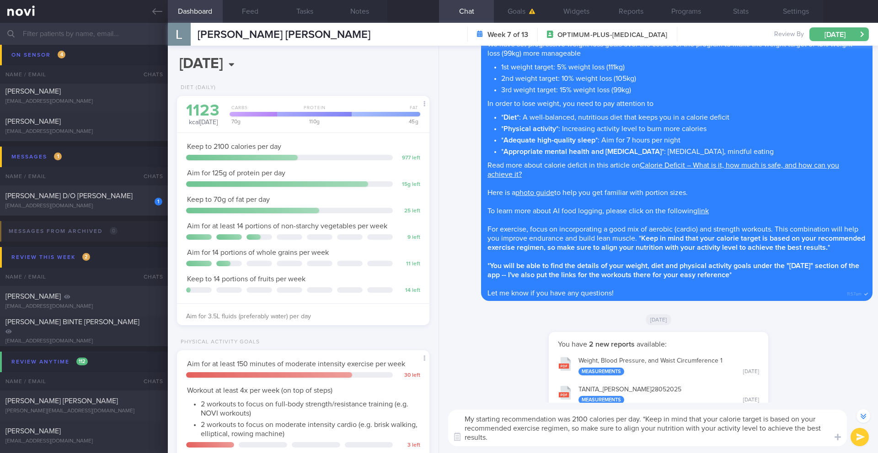
click at [647, 421] on textarea "My starting recommendation was 2100 calories per day. *Keep in mind that your c…" at bounding box center [647, 428] width 399 height 37
click at [703, 420] on textarea "My starting recommendation was 2100 calories per day. *Keep in mind that your c…" at bounding box center [647, 428] width 399 height 37
drag, startPoint x: 718, startPoint y: 419, endPoint x: 645, endPoint y: 420, distance: 72.7
click at [645, 420] on textarea "My starting recommendation was 2100 calories per day. *Keep in mind that your c…" at bounding box center [647, 428] width 399 height 37
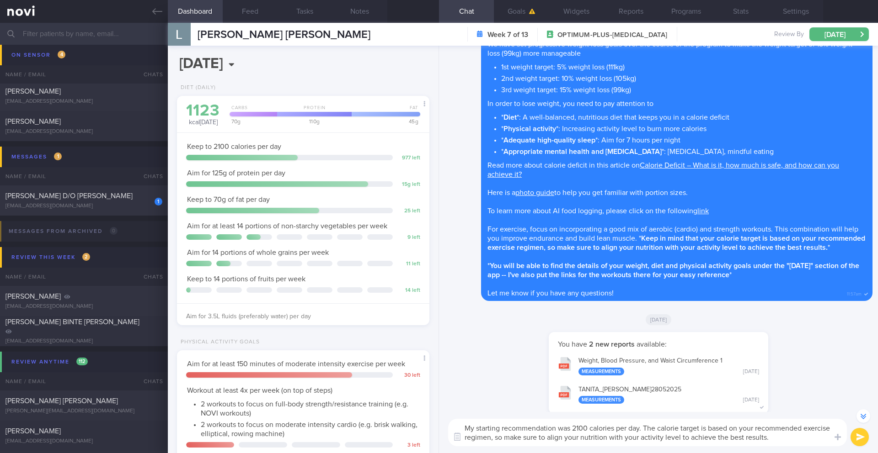
click at [707, 429] on textarea "My starting recommendation was 2100 calories per day. The calorie target is bas…" at bounding box center [647, 432] width 399 height 27
click at [748, 427] on textarea "My starting recommendation was 2100 calories per day. The calorie target was ba…" at bounding box center [647, 432] width 399 height 27
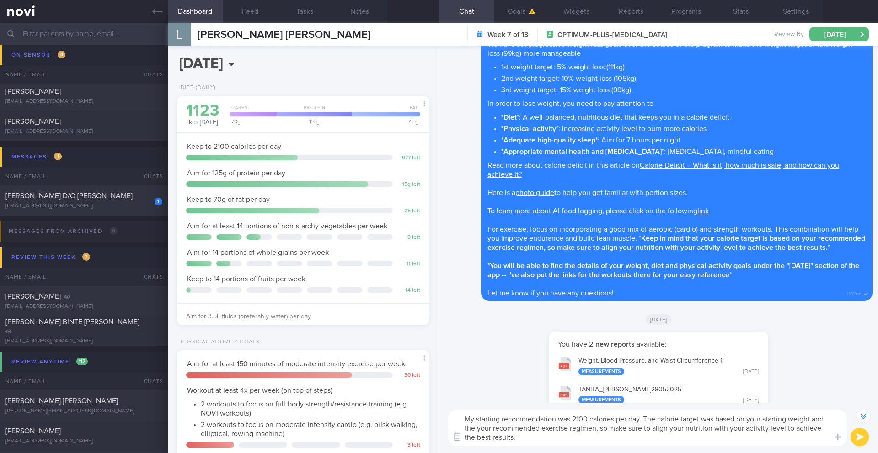
drag, startPoint x: 490, startPoint y: 427, endPoint x: 477, endPoint y: 429, distance: 13.3
click at [477, 429] on textarea "My starting recommendation was 2100 calories per day. The calorie target was ba…" at bounding box center [647, 428] width 399 height 37
drag, startPoint x: 583, startPoint y: 431, endPoint x: 585, endPoint y: 437, distance: 6.8
click at [585, 437] on textarea "My starting recommendation was 2100 calories per day. The calorie target was ba…" at bounding box center [647, 428] width 399 height 37
drag, startPoint x: 584, startPoint y: 431, endPoint x: 605, endPoint y: 437, distance: 22.4
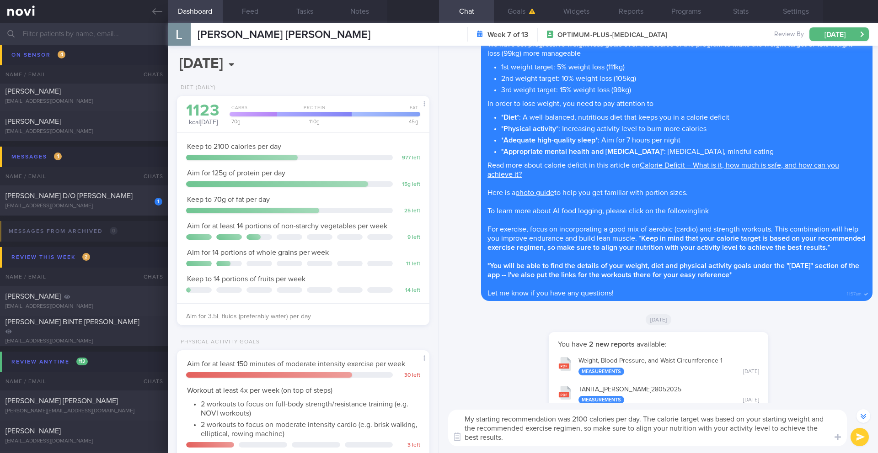
click at [605, 437] on textarea "My starting recommendation was 2100 calories per day. The calorie target was ba…" at bounding box center [647, 428] width 399 height 37
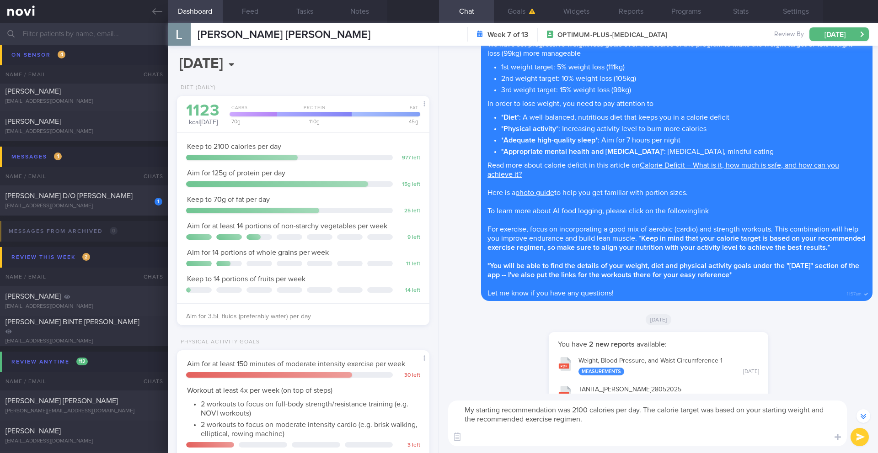
click at [190, 9] on button "Dashboard" at bounding box center [195, 11] width 55 height 23
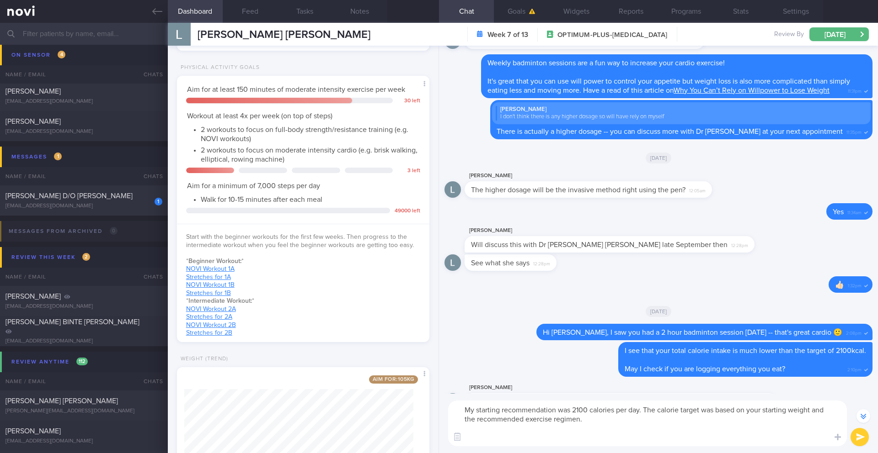
scroll to position [0, 0]
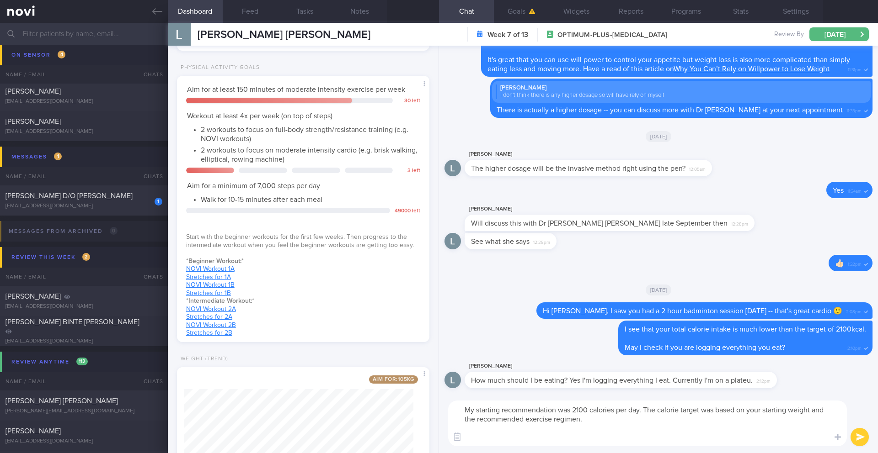
click at [621, 421] on textarea "My starting recommendation was 2100 calories per day. The calorie target was ba…" at bounding box center [647, 424] width 399 height 46
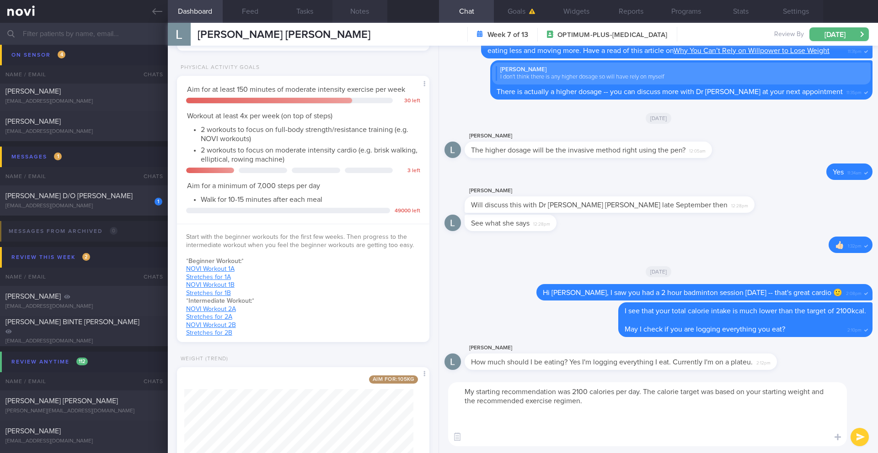
click at [366, 17] on button "Notes" at bounding box center [359, 11] width 55 height 23
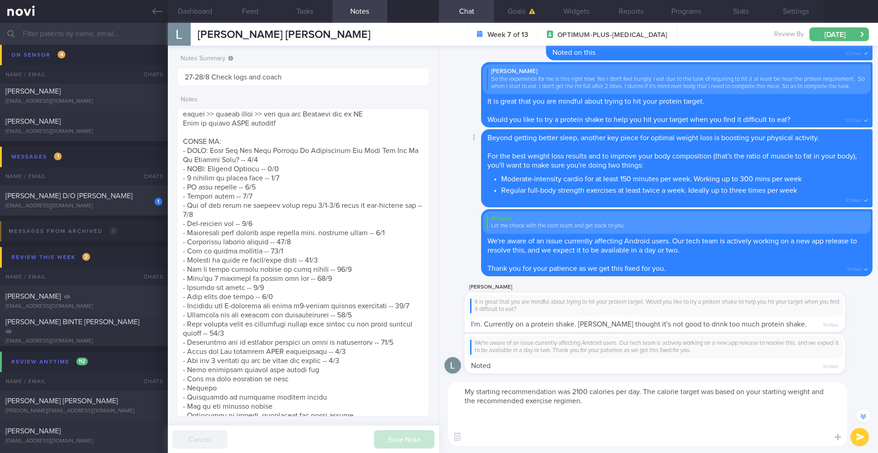
scroll to position [-1227, 0]
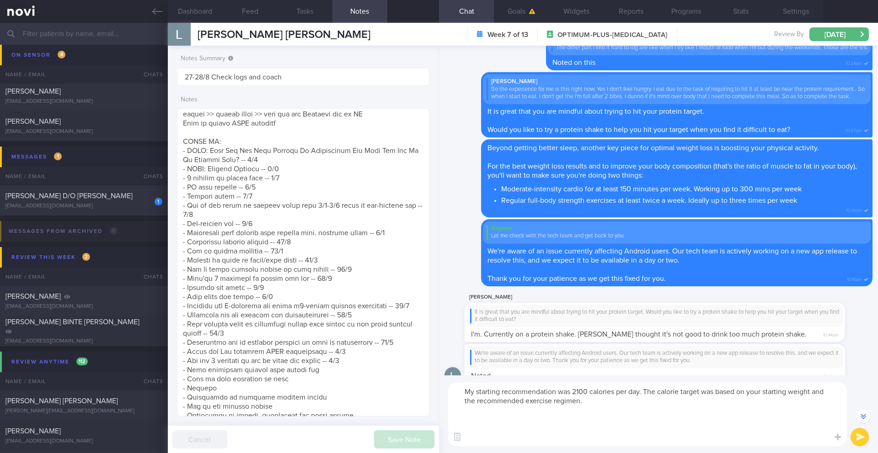
click at [493, 421] on textarea "My starting recommendation was 2100 calories per day. The calorie target was ba…" at bounding box center [647, 415] width 399 height 64
paste textarea "There are a few common reasons this can happen: - *Physical Activity*: It's pos…"
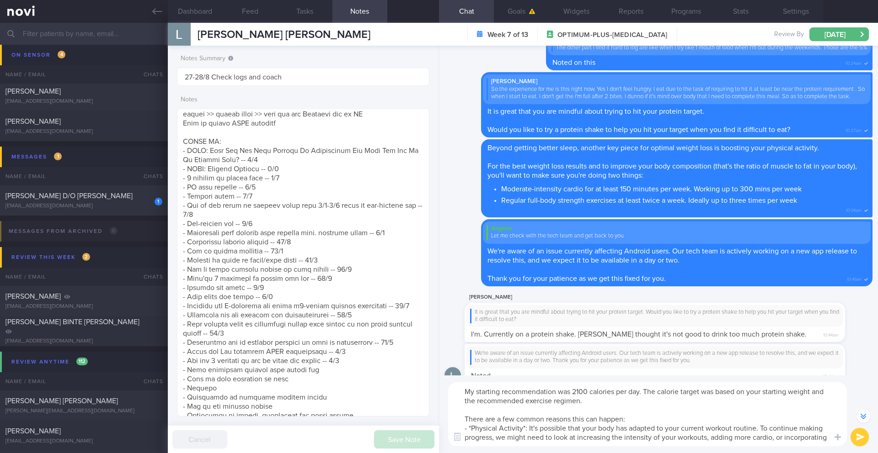
scroll to position [-1319, 0]
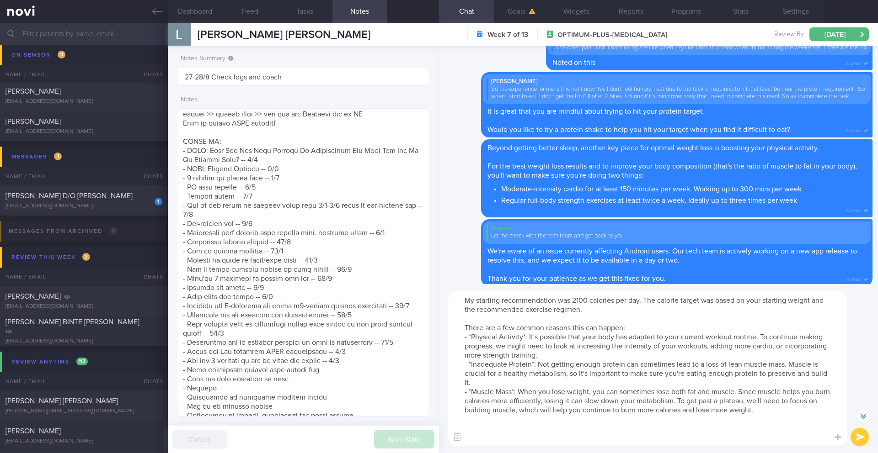
drag, startPoint x: 574, startPoint y: 329, endPoint x: 623, endPoint y: 328, distance: 49.4
click at [623, 328] on textarea "My starting recommendation was 2100 calories per day. The calorie target was ba…" at bounding box center [647, 368] width 399 height 155
click at [517, 421] on textarea "My starting recommendation was 2100 calories per day. The calorie target was ba…" at bounding box center [647, 368] width 399 height 155
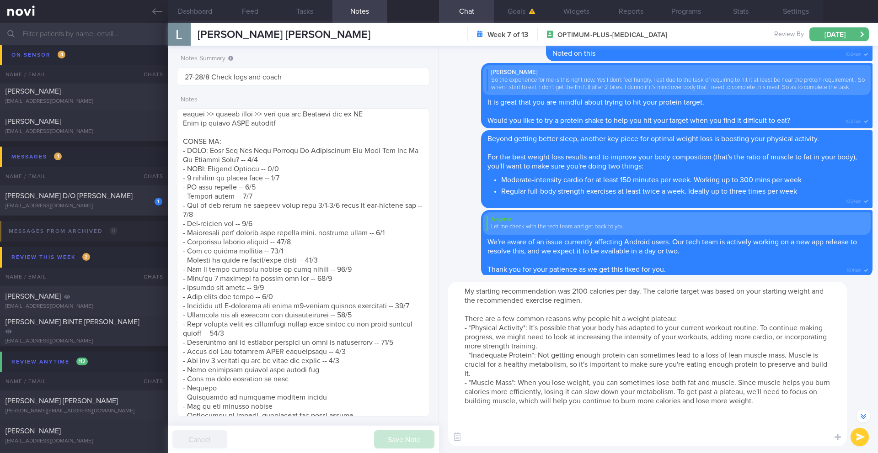
scroll to position [-1328, 0]
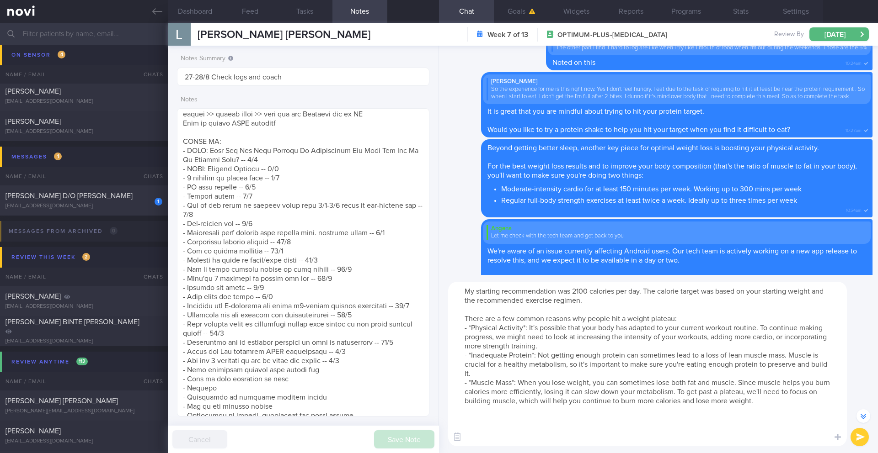
paste textarea "Meanwhile, you can have a read of this article [Weight Loss Plateau: What Cause…"
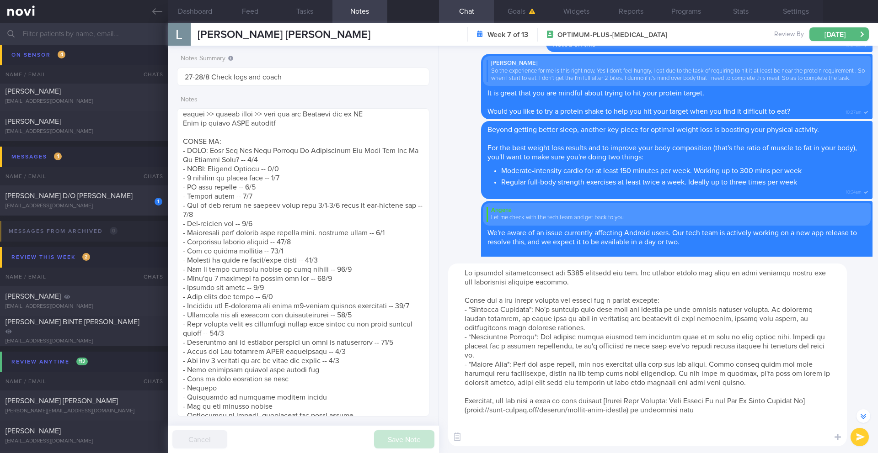
scroll to position [-1346, 0]
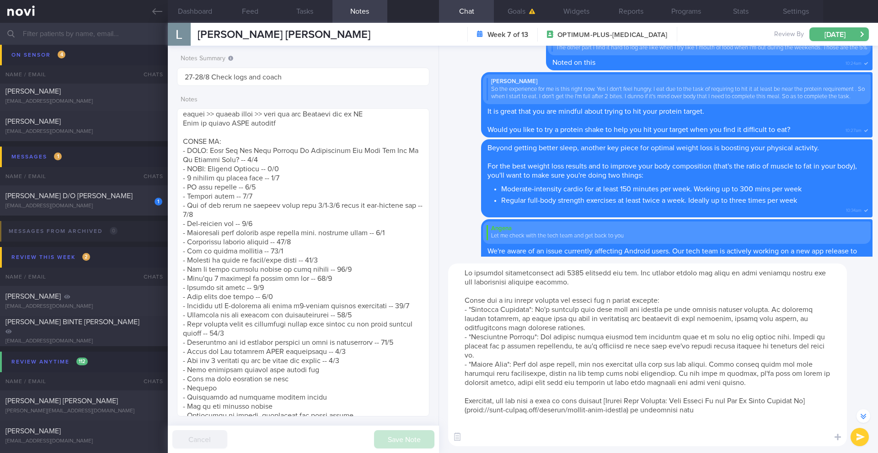
drag, startPoint x: 514, startPoint y: 402, endPoint x: 464, endPoint y: 402, distance: 49.8
click at [464, 402] on textarea at bounding box center [647, 355] width 399 height 183
drag, startPoint x: 492, startPoint y: 403, endPoint x: 479, endPoint y: 403, distance: 13.3
click at [479, 403] on textarea at bounding box center [647, 355] width 399 height 183
click at [504, 400] on textarea at bounding box center [647, 355] width 399 height 183
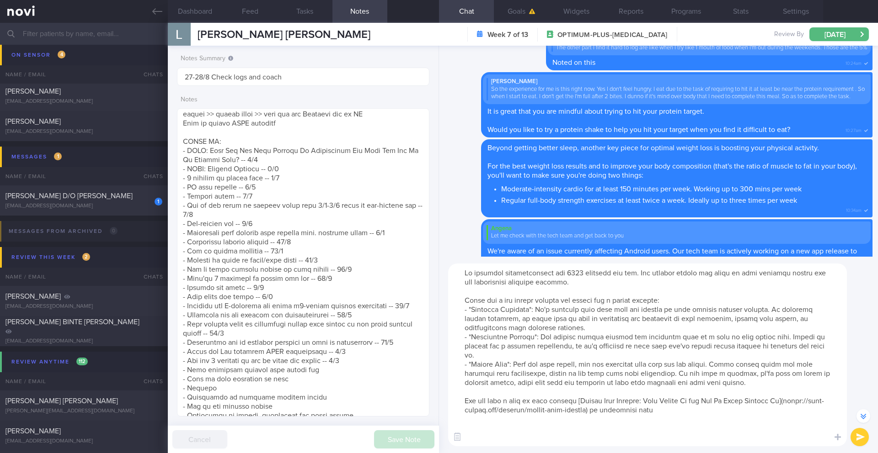
drag, startPoint x: 491, startPoint y: 402, endPoint x: 457, endPoint y: 402, distance: 33.8
click at [457, 402] on textarea at bounding box center [647, 355] width 399 height 183
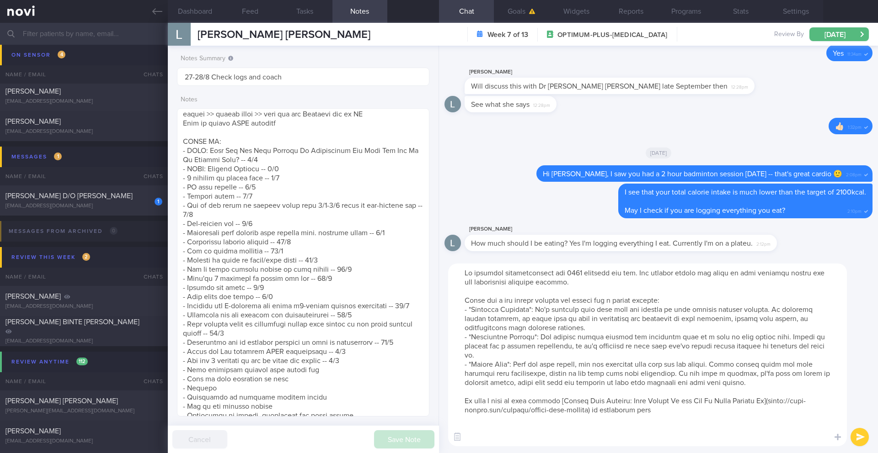
scroll to position [0, 0]
type textarea "My starting recommendation was 2100 calories per day. The calorie target was ba…"
click at [858, 435] on button "submit" at bounding box center [859, 437] width 18 height 18
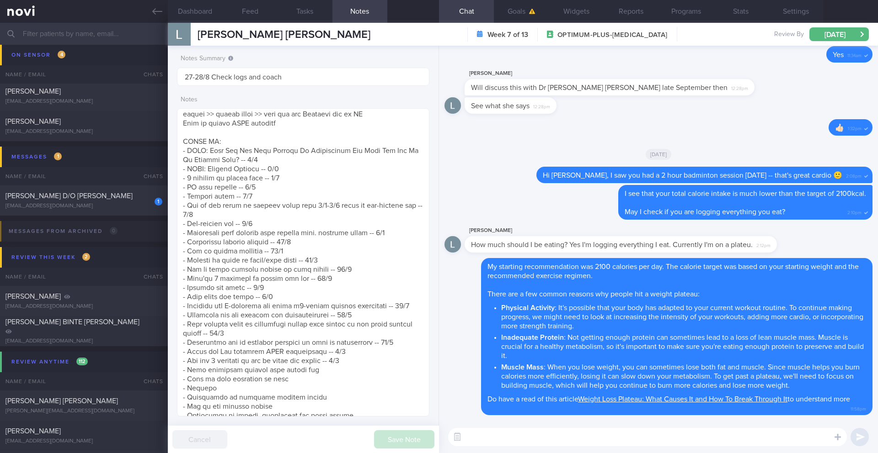
scroll to position [0, 0]
click at [709, 436] on textarea at bounding box center [647, 437] width 399 height 18
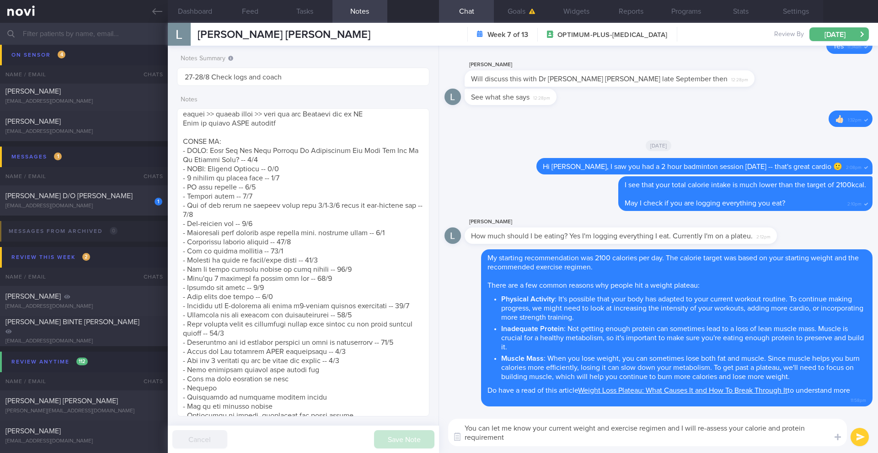
type textarea "You can let me know your current weight and exercise regimen and I will re-asse…"
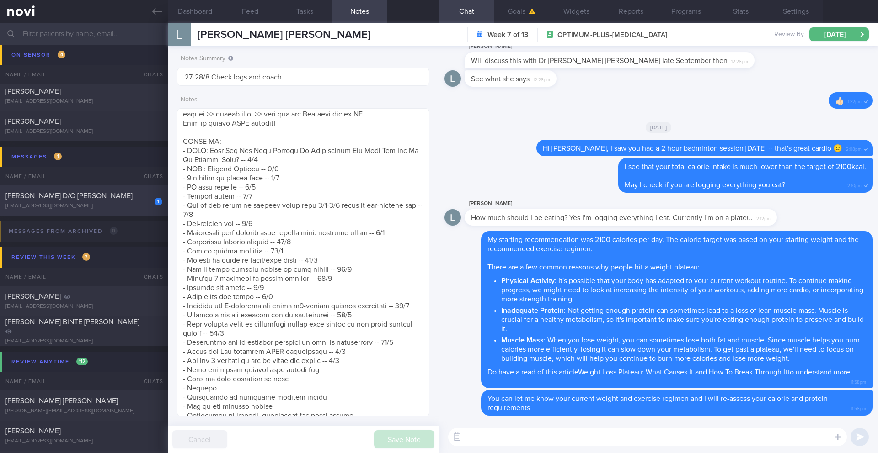
click at [123, 194] on span "[PERSON_NAME] D/O [PERSON_NAME]" at bounding box center [68, 195] width 127 height 7
type input "26/8 Check for logs and coach"
type textarea "Teacher - DIET: (14/5) Not been logging food - no time. But keeps to calorie an…"
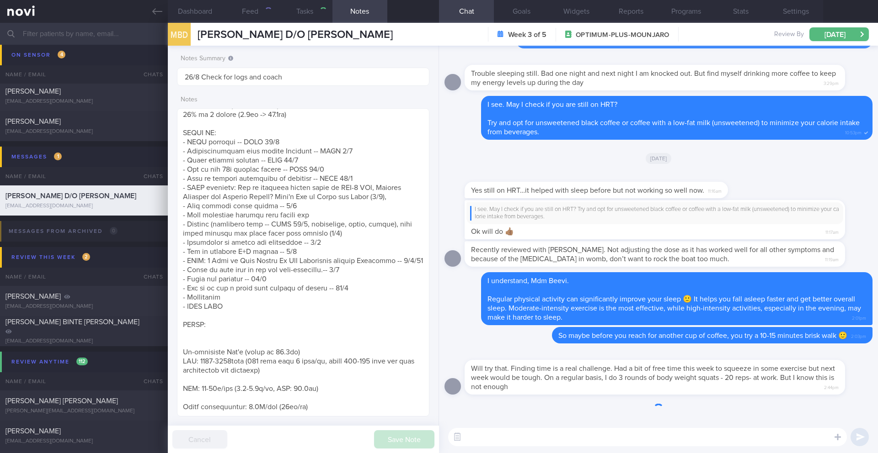
scroll to position [387, 0]
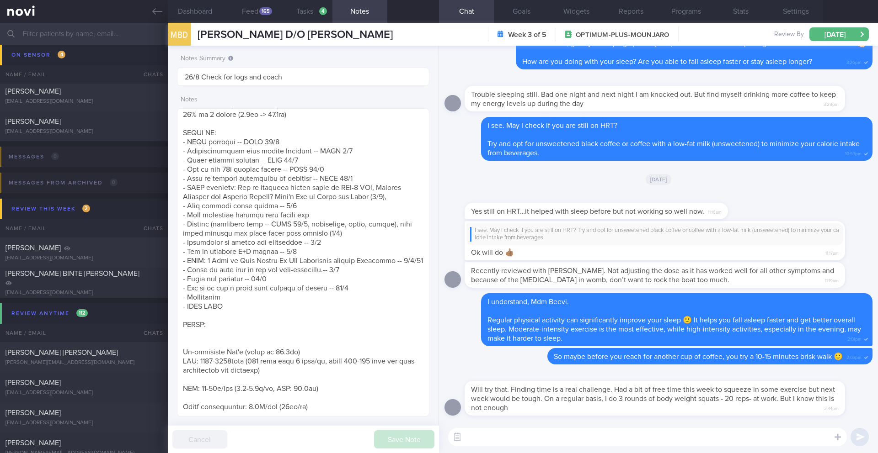
click at [517, 438] on textarea at bounding box center [647, 437] width 399 height 18
drag, startPoint x: 528, startPoint y: 437, endPoint x: 543, endPoint y: 438, distance: 15.1
click at [543, 438] on textarea "Every bit counts! So those body weight squats are great to do" at bounding box center [647, 437] width 399 height 18
type textarea "Every bit counts! So it is great that youa body weight squats are great to do"
select select "7"
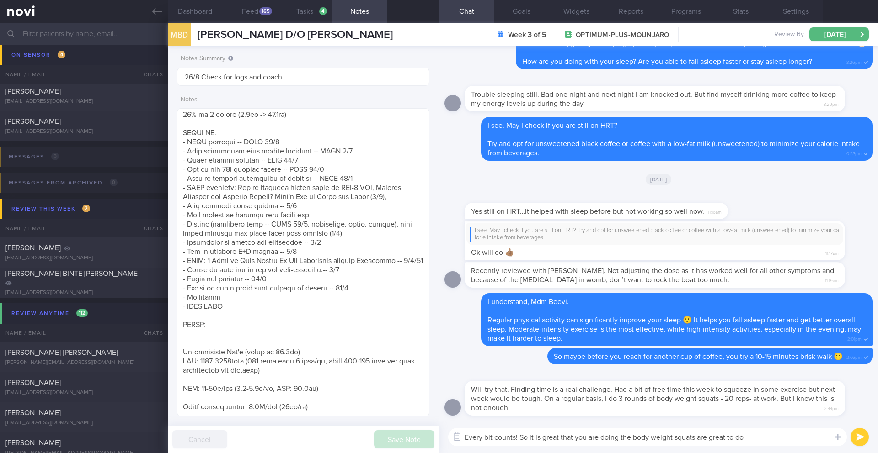
drag, startPoint x: 696, startPoint y: 439, endPoint x: 770, endPoint y: 435, distance: 74.6
click at [770, 435] on textarea "Every bit counts! So it is great that you are doing the body weight squats are …" at bounding box center [647, 437] width 399 height 18
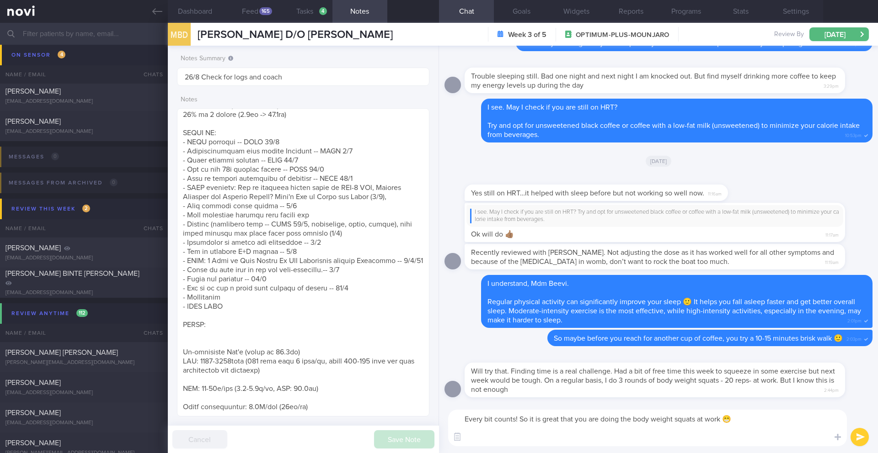
scroll to position [0, 0]
paste textarea "Meanwhile, I would like to share with you a recent article we posted on [10 Way…"
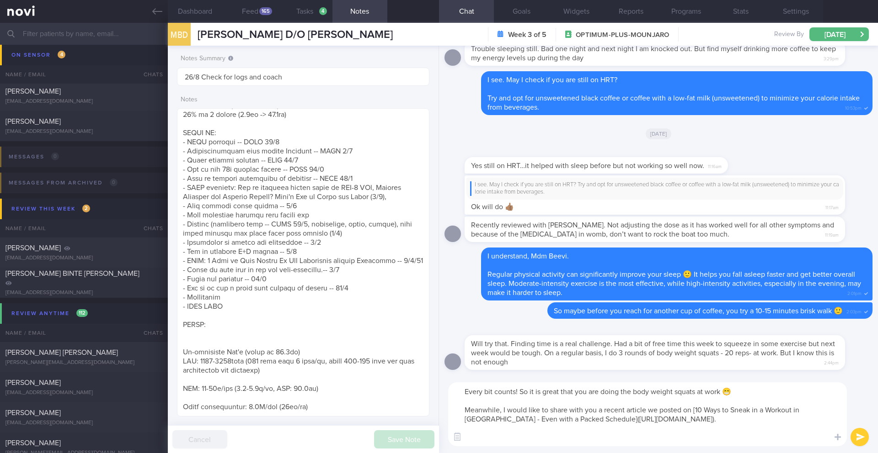
drag, startPoint x: 501, startPoint y: 411, endPoint x: 450, endPoint y: 410, distance: 51.2
click at [450, 410] on textarea "Every bit counts! So it is great that you are doing the body weight squats at w…" at bounding box center [647, 415] width 399 height 64
drag, startPoint x: 578, startPoint y: 411, endPoint x: 602, endPoint y: 411, distance: 24.7
click at [602, 411] on textarea "Every bit counts! So it is great that you are doing the body weight squats at w…" at bounding box center [647, 415] width 399 height 64
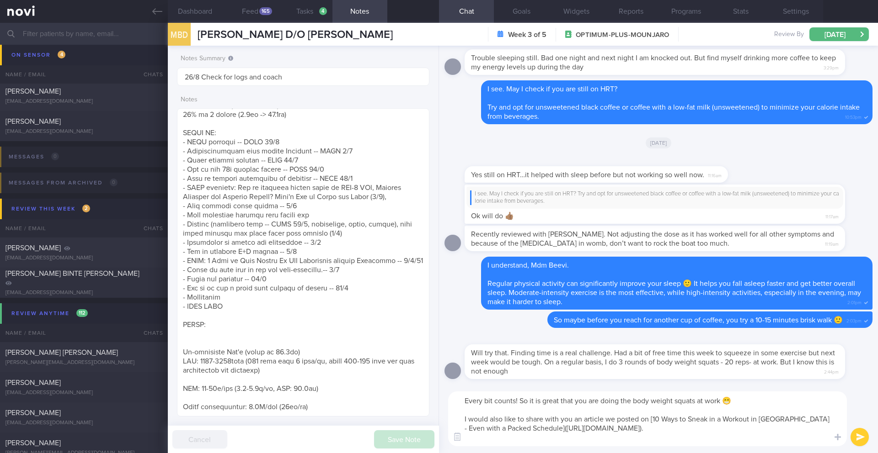
click at [828, 431] on textarea "Every bit counts! So it is great that you are doing the body weight squats at w…" at bounding box center [647, 419] width 399 height 55
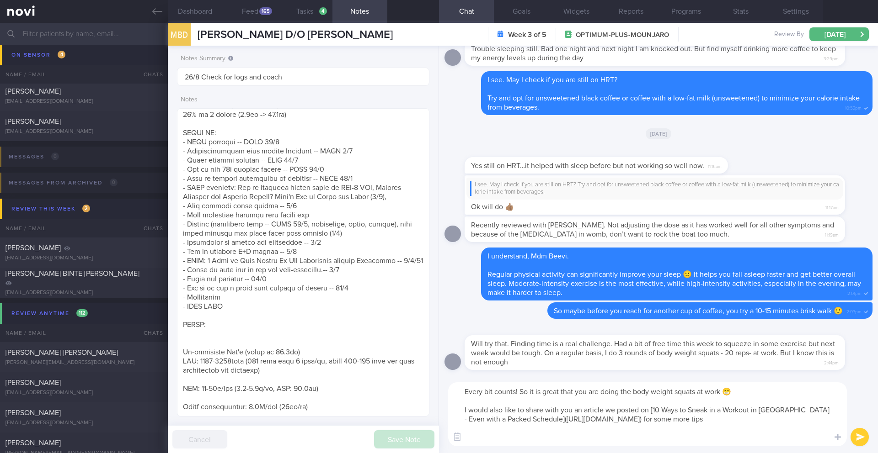
type textarea "Every bit counts! So it is great that you are doing the body weight squats at w…"
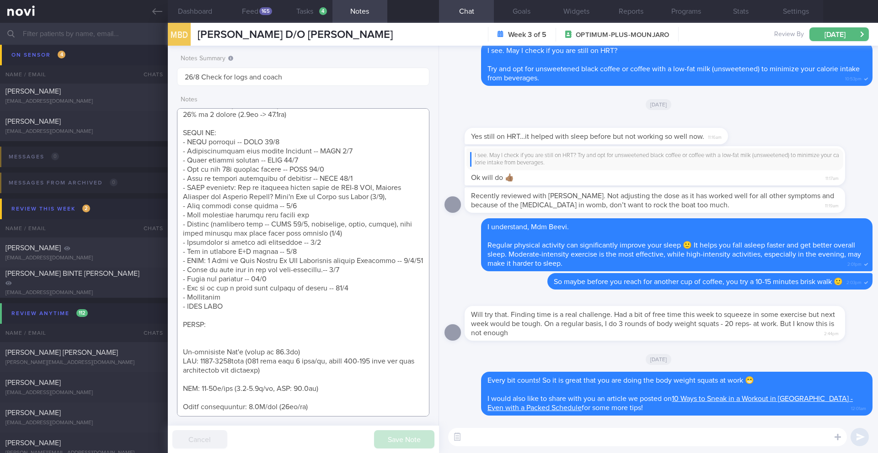
click at [354, 293] on textarea at bounding box center [303, 262] width 252 height 308
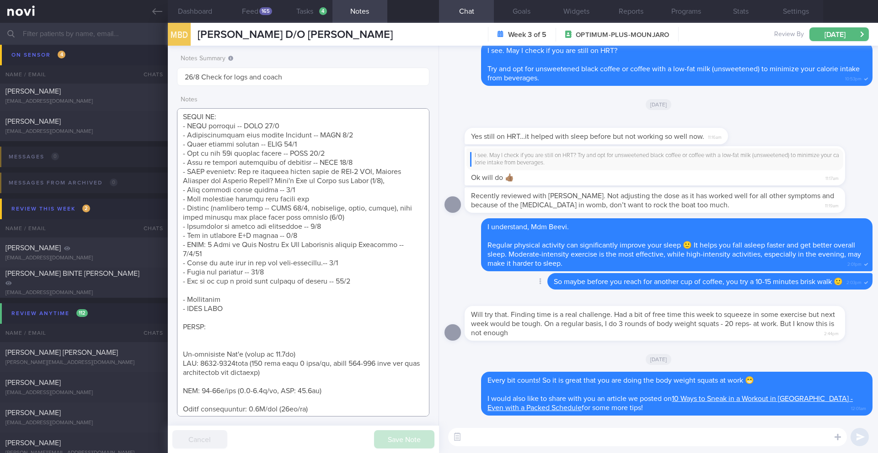
scroll to position [396, 0]
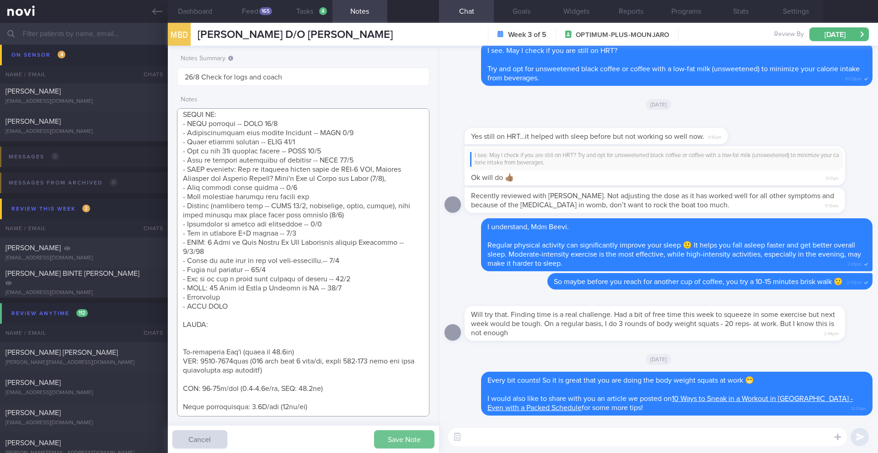
type textarea "Teacher - DIET: (14/5) Not been logging food - no time. But keeps to calorie an…"
click at [404, 436] on button "Save Note" at bounding box center [404, 440] width 60 height 18
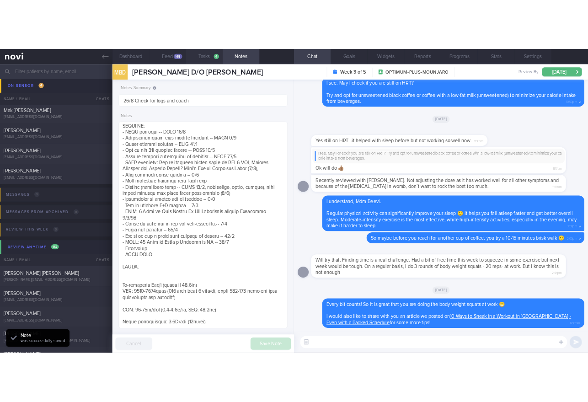
scroll to position [4380, 0]
